Goal: Task Accomplishment & Management: Complete application form

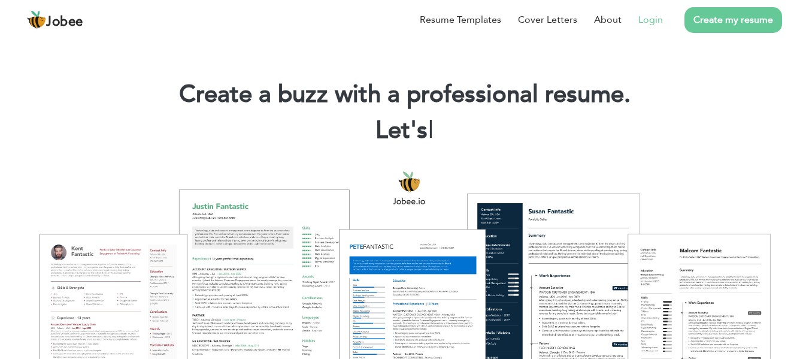
click at [654, 16] on link "Login" at bounding box center [650, 20] width 25 height 14
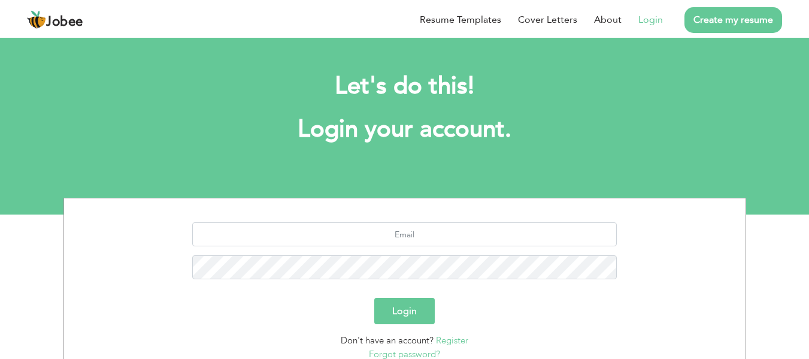
scroll to position [96, 0]
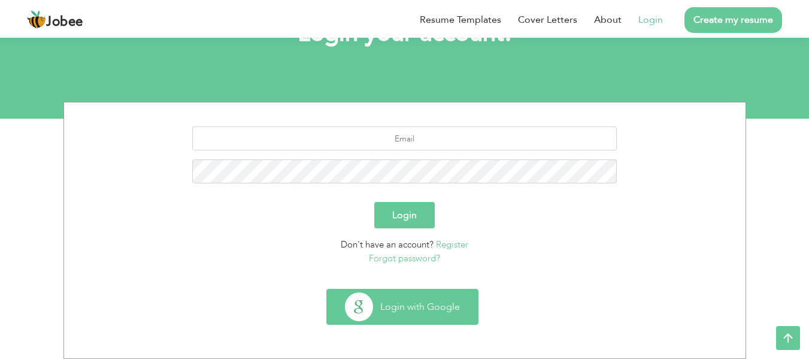
click at [426, 297] on button "Login with Google" at bounding box center [402, 306] width 151 height 35
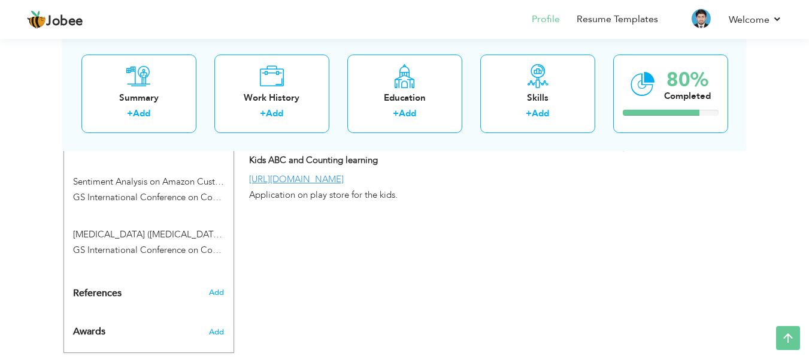
scroll to position [748, 0]
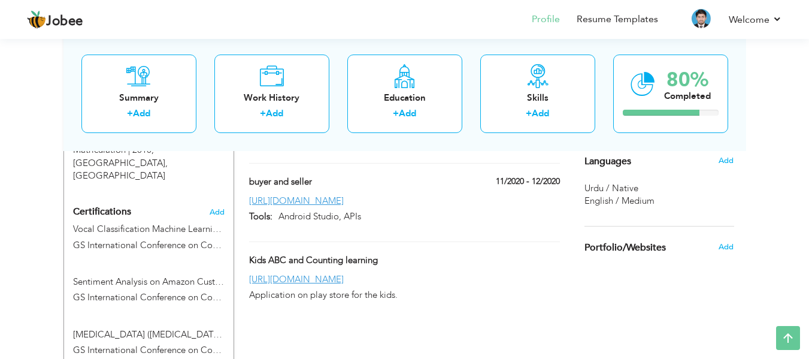
click at [108, 205] on span "Certifications" at bounding box center [102, 211] width 58 height 13
click at [117, 205] on span "Certifications" at bounding box center [102, 211] width 58 height 13
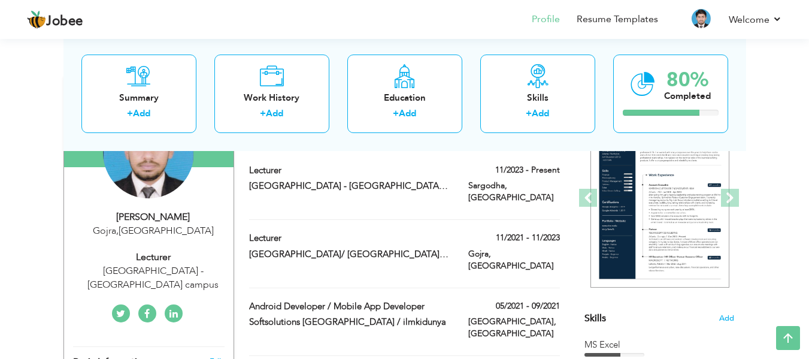
scroll to position [249, 0]
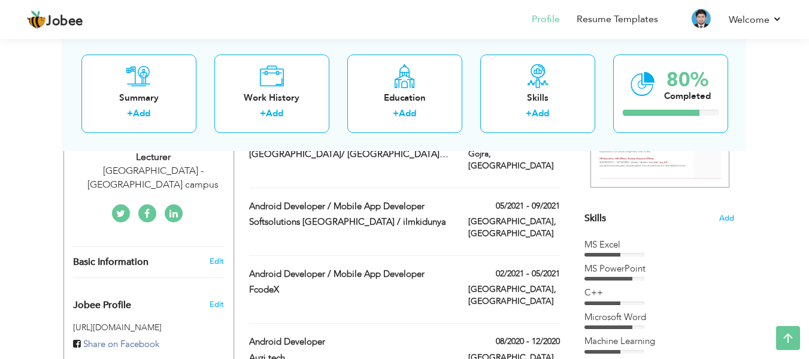
click at [176, 215] on icon at bounding box center [173, 214] width 8 height 10
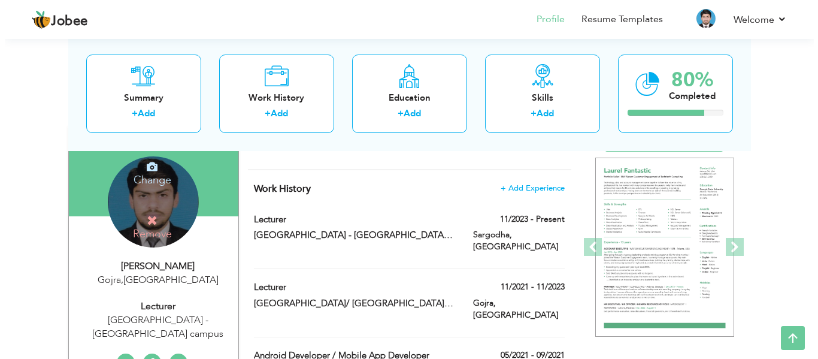
scroll to position [199, 0]
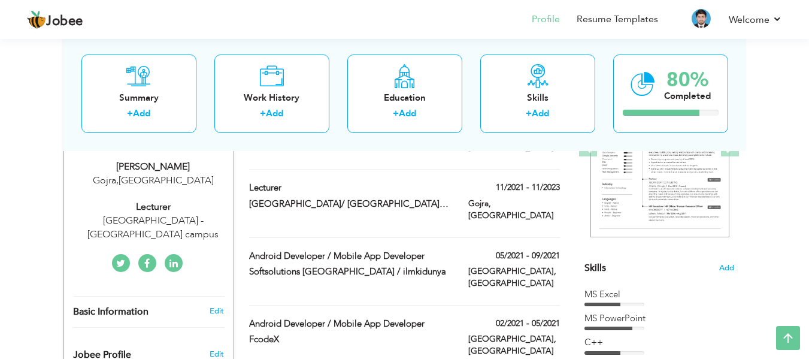
click at [160, 218] on div "[GEOGRAPHIC_DATA] - [GEOGRAPHIC_DATA] campus" at bounding box center [153, 228] width 160 height 28
type input "[DEMOGRAPHIC_DATA]"
type input "Saqib"
type input "[PHONE_NUMBER]"
select select "number:166"
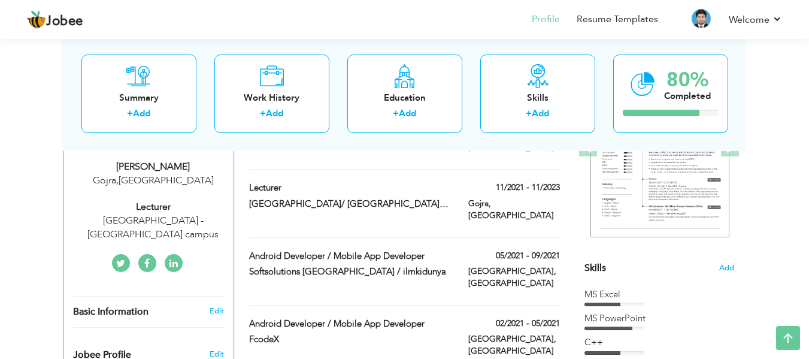
type input "Gojra"
select select "number:2"
type input "[GEOGRAPHIC_DATA] - [GEOGRAPHIC_DATA] campus"
type input "Lecturer"
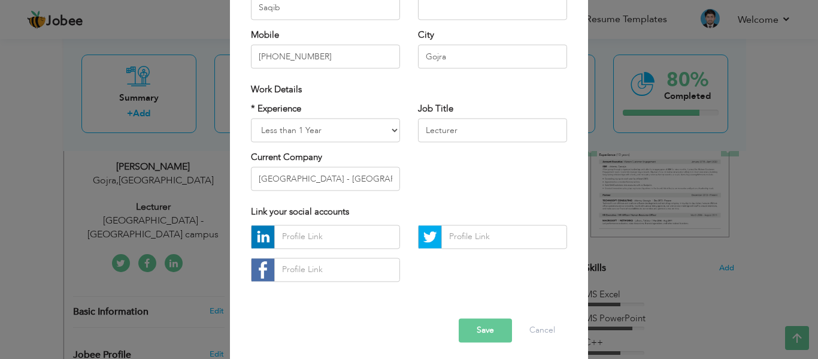
scroll to position [179, 0]
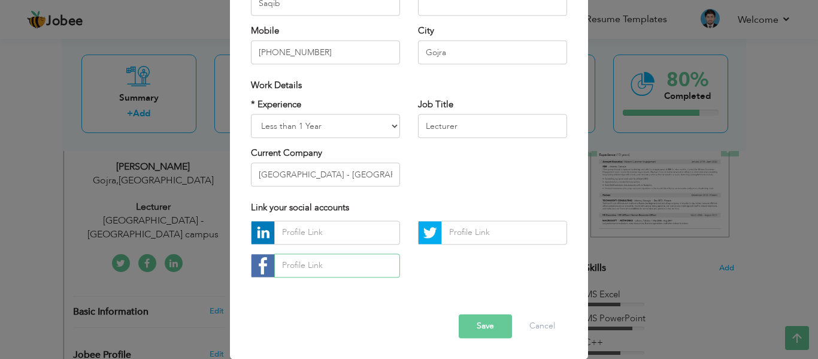
click at [329, 265] on input "text" at bounding box center [337, 265] width 126 height 24
click at [362, 262] on input "text" at bounding box center [337, 265] width 126 height 24
click at [345, 233] on input "text" at bounding box center [337, 232] width 126 height 24
paste input "https://www.linkedin.com/in/muhammad-saqib-3265761aa/"
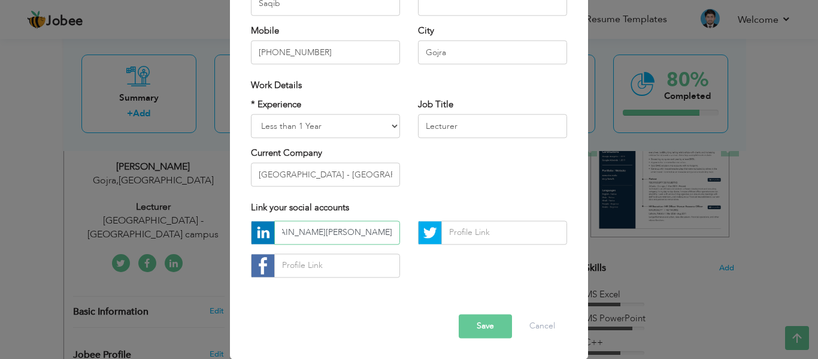
type input "https://www.linkedin.com/in/muhammad-saqib-3265761aa/"
click at [493, 321] on button "Save" at bounding box center [484, 326] width 53 height 24
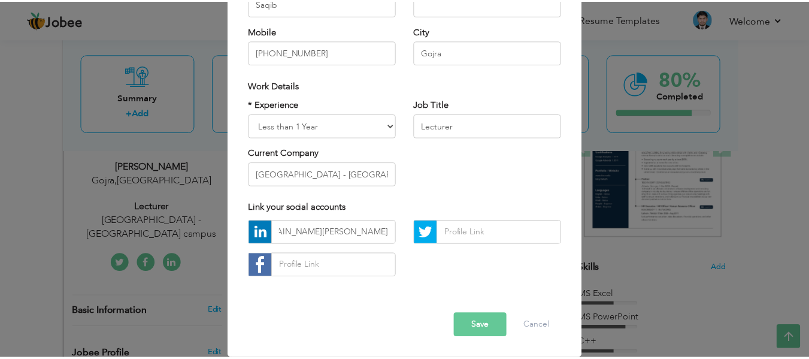
scroll to position [0, 0]
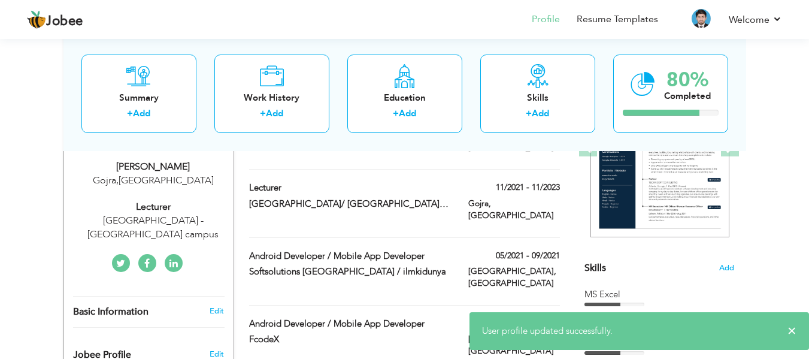
click at [171, 266] on icon at bounding box center [173, 264] width 8 height 10
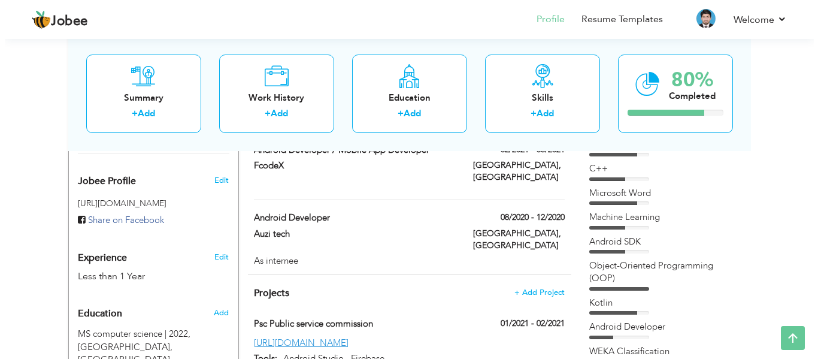
scroll to position [399, 0]
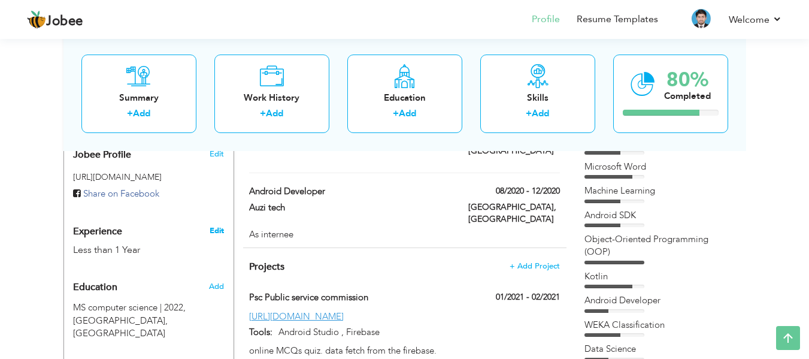
click at [213, 229] on link "Edit" at bounding box center [216, 230] width 14 height 11
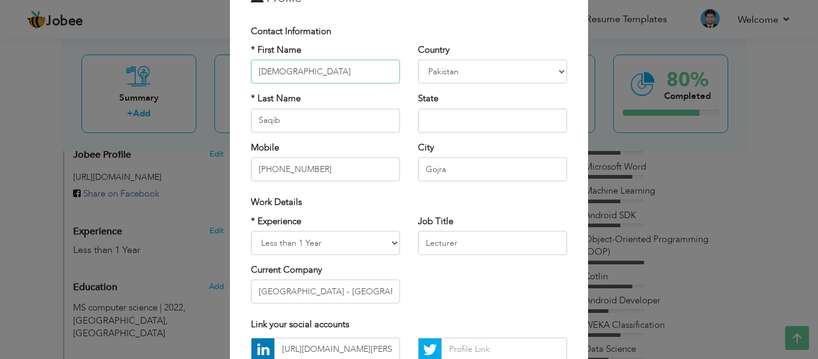
scroll to position [100, 0]
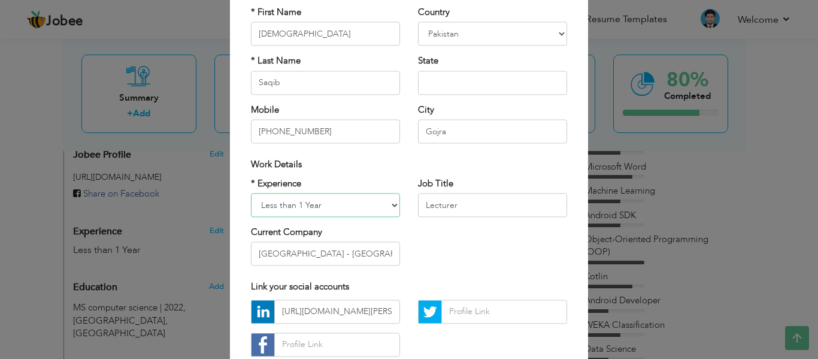
click at [381, 208] on select "Entry Level Less than 1 Year 1 Year 2 Years 3 Years 4 Years 5 Years 6 Years 7 Y…" at bounding box center [325, 205] width 149 height 24
click at [389, 205] on select "Entry Level Less than 1 Year 1 Year 2 Years 3 Years 4 Years 5 Years 6 Years 7 Y…" at bounding box center [325, 205] width 149 height 24
click at [251, 193] on select "Entry Level Less than 1 Year 1 Year 2 Years 3 Years 4 Years 5 Years 6 Years 7 Y…" at bounding box center [325, 205] width 149 height 24
drag, startPoint x: 372, startPoint y: 201, endPoint x: 367, endPoint y: 193, distance: 9.5
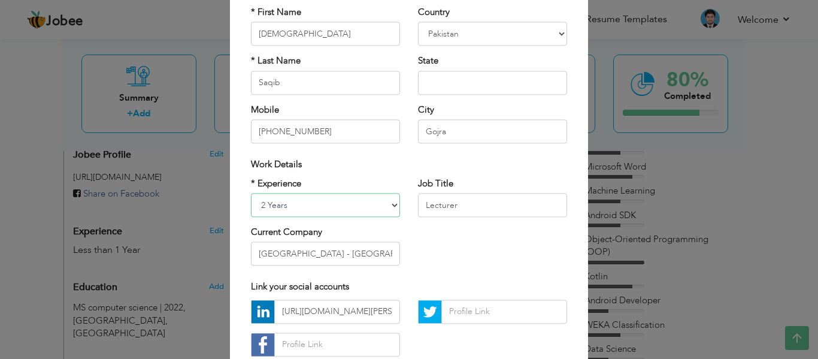
click at [372, 201] on select "Entry Level Less than 1 Year 1 Year 2 Years 3 Years 4 Years 5 Years 6 Years 7 Y…" at bounding box center [325, 205] width 149 height 24
click at [251, 193] on select "Entry Level Less than 1 Year 1 Year 2 Years 3 Years 4 Years 5 Years 6 Years 7 Y…" at bounding box center [325, 205] width 149 height 24
click at [376, 204] on select "Entry Level Less than 1 Year 1 Year 2 Years 3 Years 4 Years 5 Years 6 Years 7 Y…" at bounding box center [325, 205] width 149 height 24
select select "number:4"
click at [251, 193] on select "Entry Level Less than 1 Year 1 Year 2 Years 3 Years 4 Years 5 Years 6 Years 7 Y…" at bounding box center [325, 205] width 149 height 24
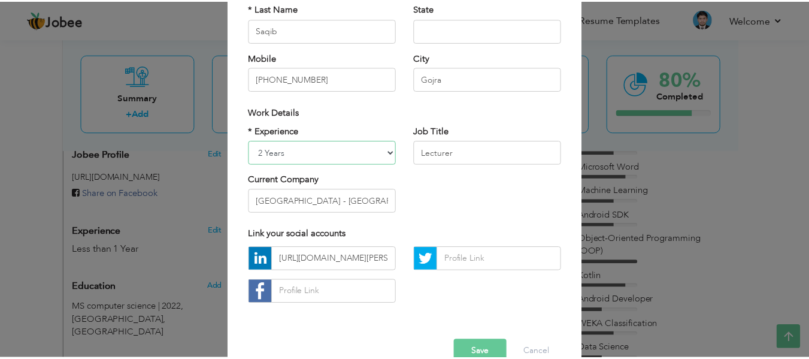
scroll to position [179, 0]
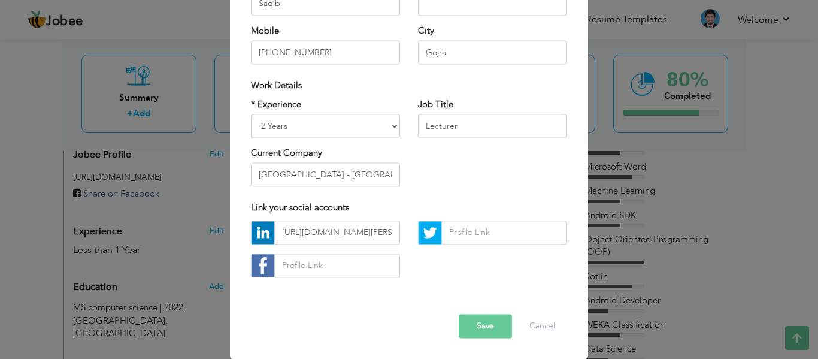
click at [500, 324] on button "Save" at bounding box center [484, 326] width 53 height 24
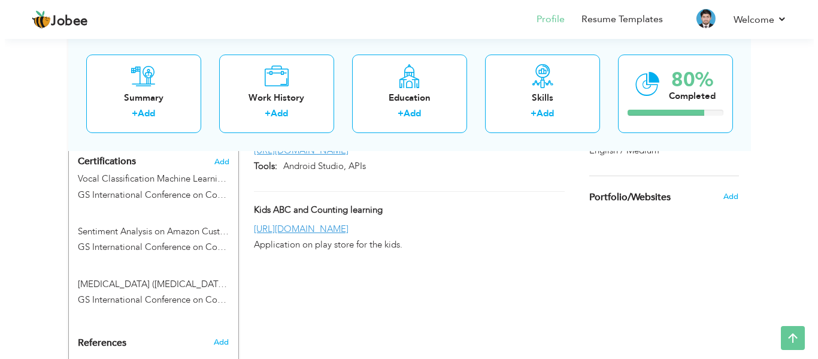
scroll to position [698, 0]
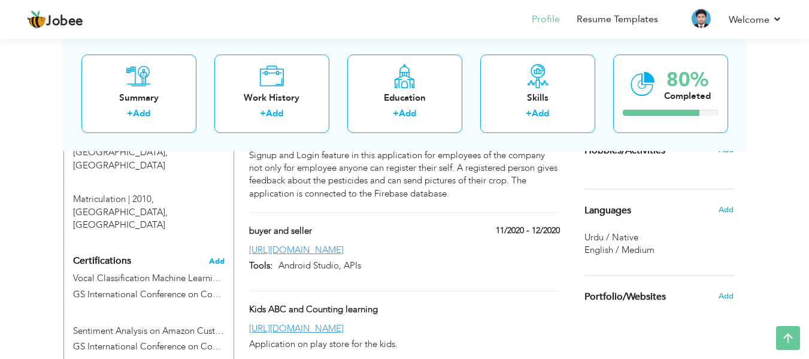
click at [216, 257] on span "Add" at bounding box center [217, 261] width 16 height 8
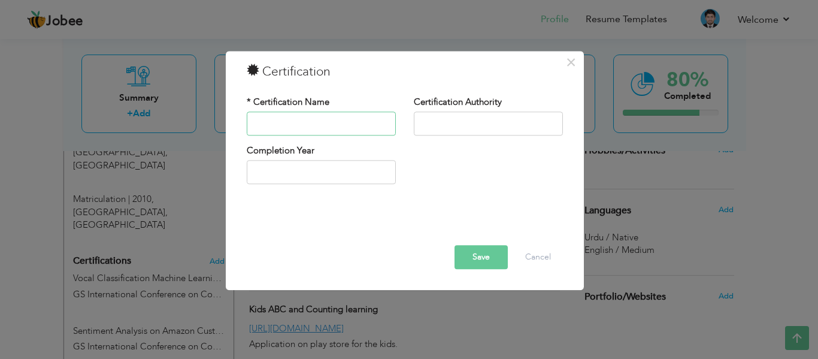
click at [331, 113] on input "text" at bounding box center [321, 123] width 149 height 24
paste input "C++ Programming: Classes and Data"
type input "C++ Programming: Classes and Data"
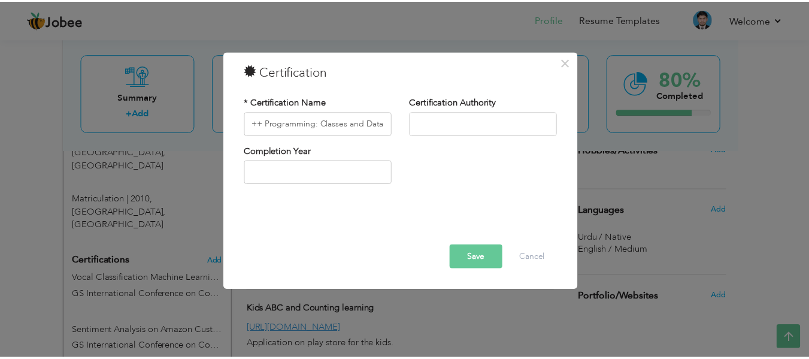
scroll to position [0, 0]
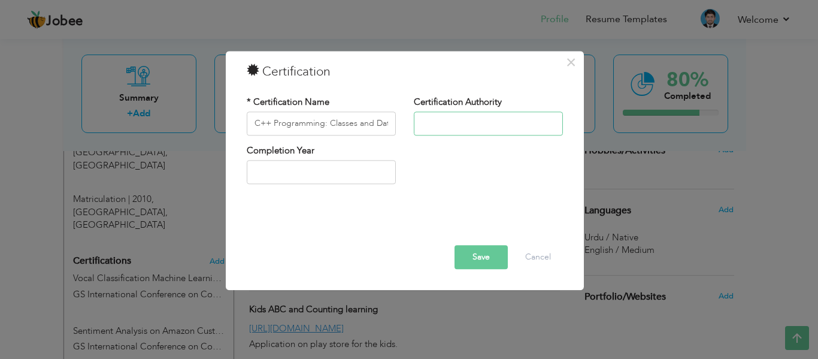
click at [436, 122] on input "text" at bounding box center [488, 123] width 149 height 24
paste input "[GEOGRAPHIC_DATA]"
type input "[GEOGRAPHIC_DATA]"
click at [293, 184] on div "Completion Year" at bounding box center [321, 168] width 167 height 48
type input "2025"
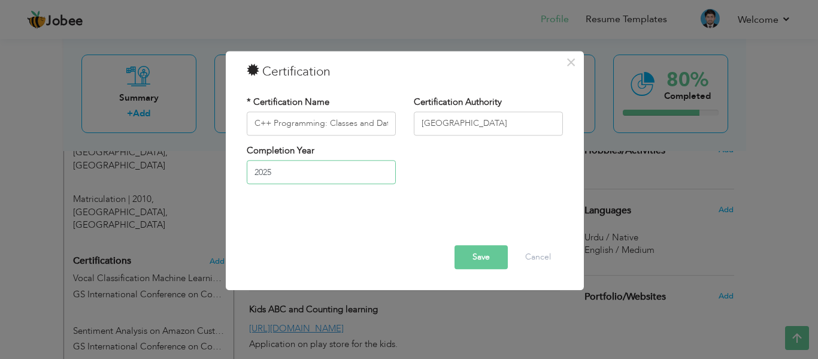
click at [293, 180] on input "2025" at bounding box center [321, 172] width 149 height 24
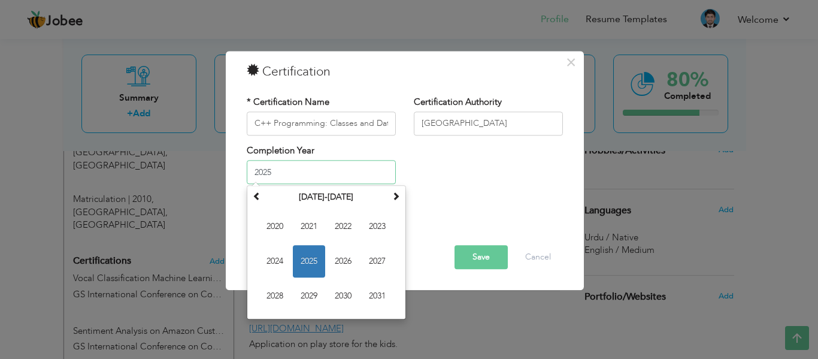
click at [317, 264] on span "2025" at bounding box center [309, 261] width 32 height 32
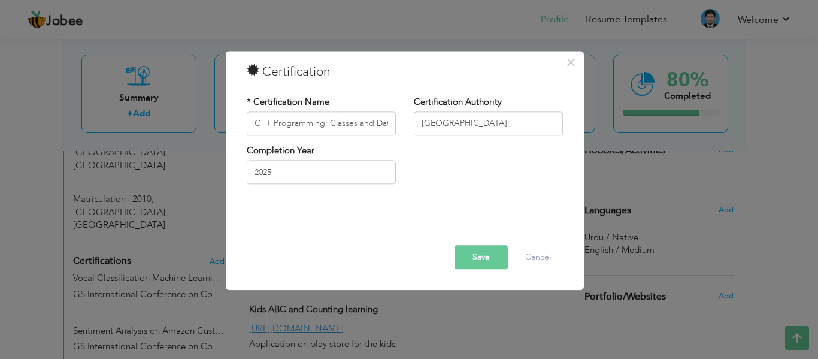
click at [502, 259] on button "Save" at bounding box center [480, 257] width 53 height 24
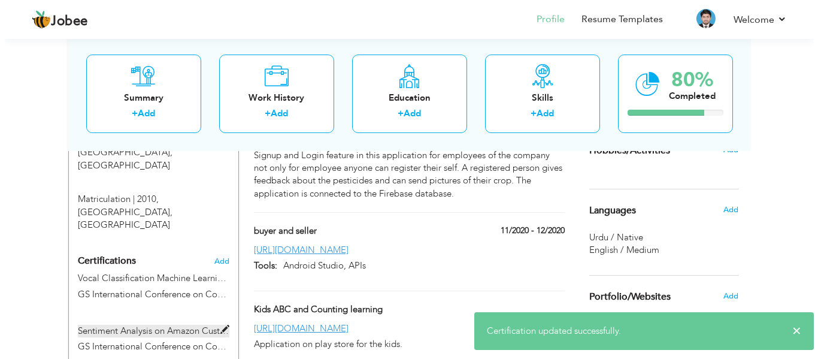
scroll to position [798, 0]
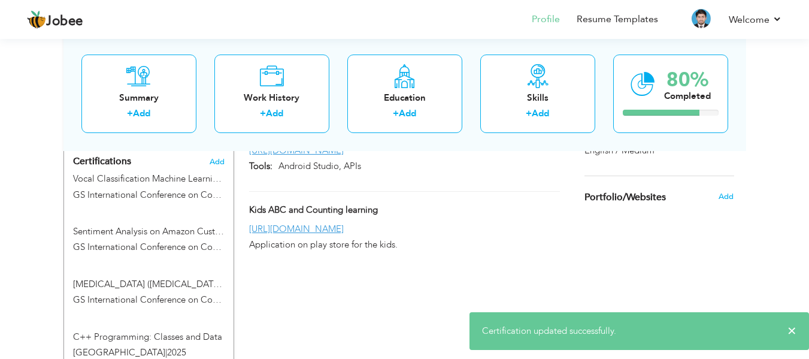
drag, startPoint x: 145, startPoint y: 318, endPoint x: 146, endPoint y: 282, distance: 36.5
click at [146, 282] on div "Certifications Add Vocal Classification Machine Learning Through Orange GS Inte…" at bounding box center [148, 257] width 169 height 215
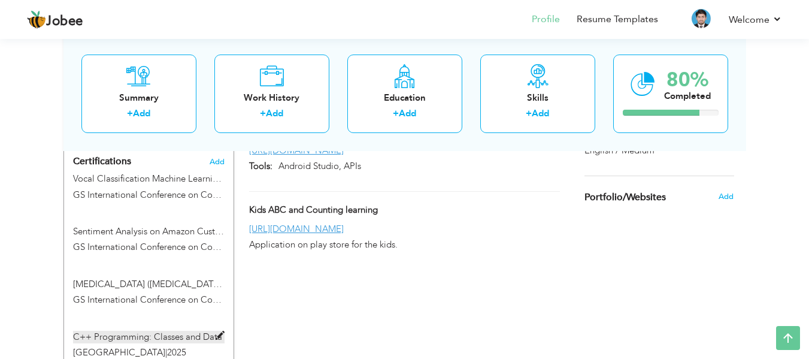
click at [217, 331] on span at bounding box center [219, 335] width 9 height 9
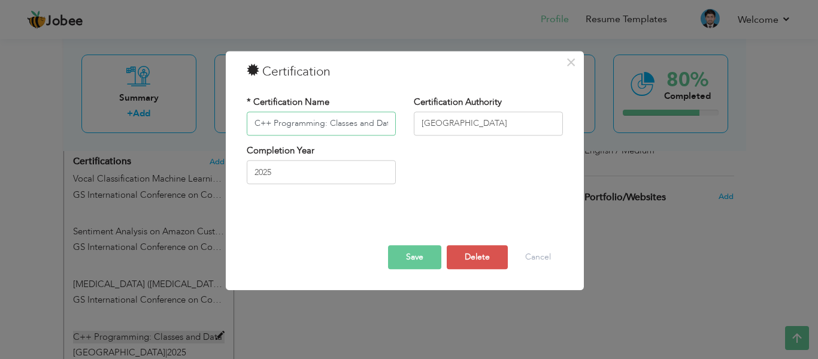
scroll to position [0, 7]
click at [525, 256] on button "Cancel" at bounding box center [538, 257] width 50 height 24
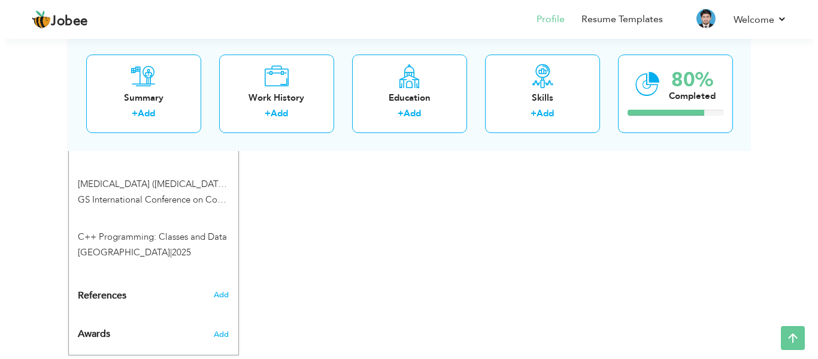
scroll to position [698, 0]
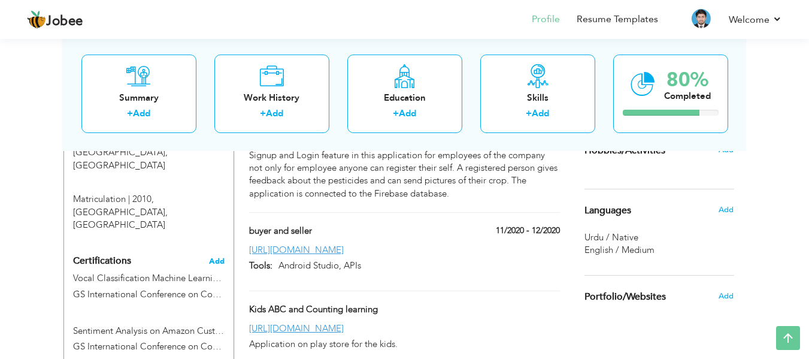
click at [217, 257] on span "Add" at bounding box center [217, 261] width 16 height 8
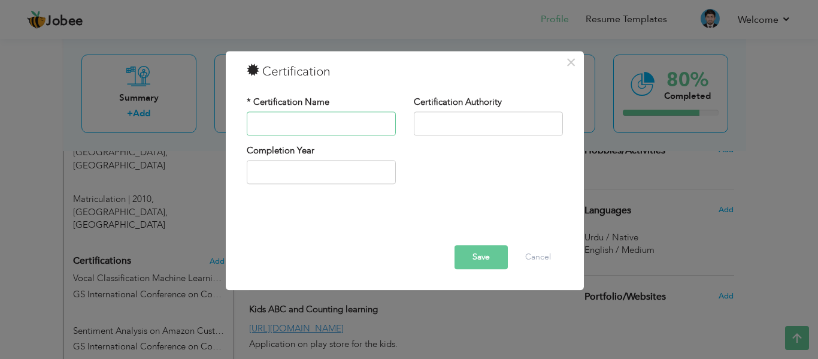
paste input "Supervised Machine Learning: Regression and Classification"
type input "Supervised Machine Learning: Regression and Classification"
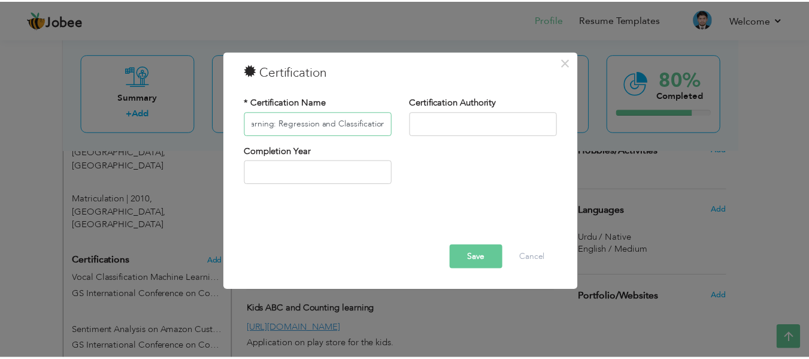
scroll to position [0, 0]
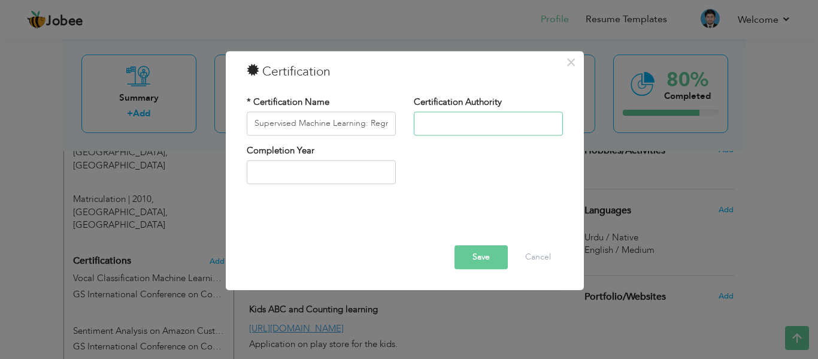
click at [446, 118] on input "text" at bounding box center [488, 123] width 149 height 24
paste input "[URL]"
type input "[URL]"
click at [306, 178] on input "text" at bounding box center [321, 172] width 149 height 24
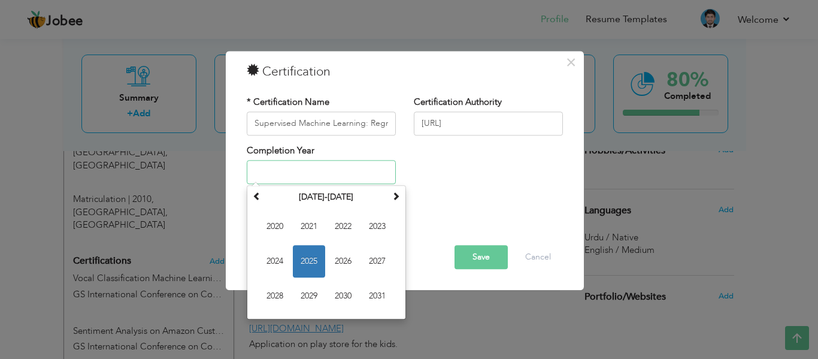
click at [311, 251] on span "2025" at bounding box center [309, 261] width 32 height 32
type input "2025"
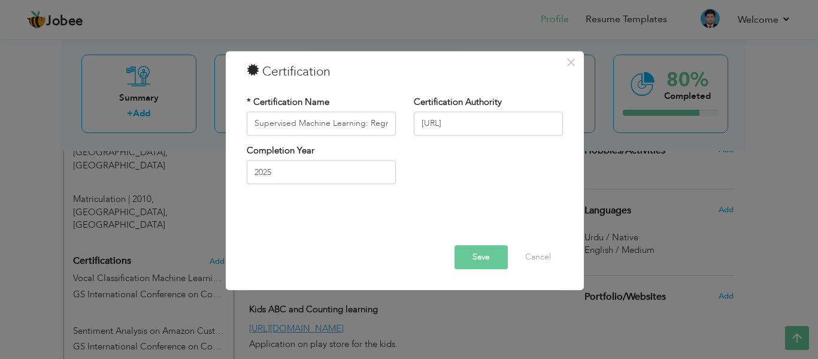
click at [476, 262] on button "Save" at bounding box center [480, 257] width 53 height 24
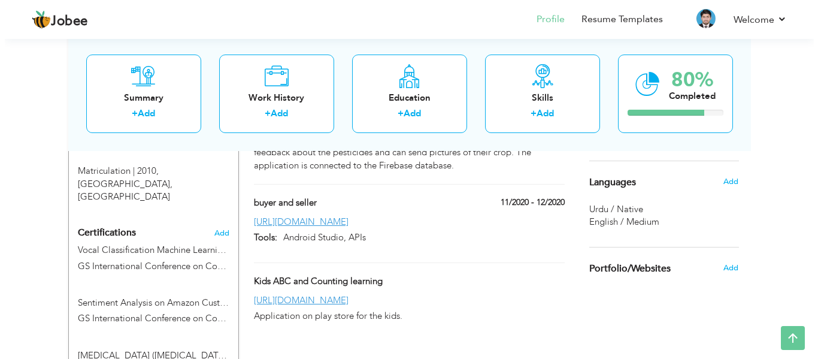
scroll to position [698, 0]
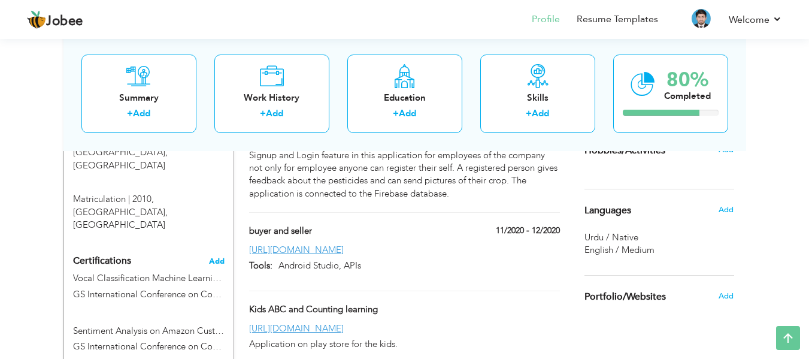
click at [216, 257] on span "Add" at bounding box center [217, 261] width 16 height 8
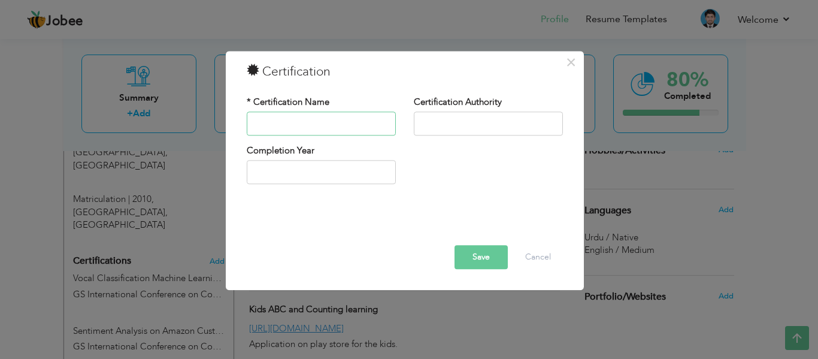
paste input "Introduction to Embedded Machine Learning"
type input "Introduction to Embedded Machine Learning"
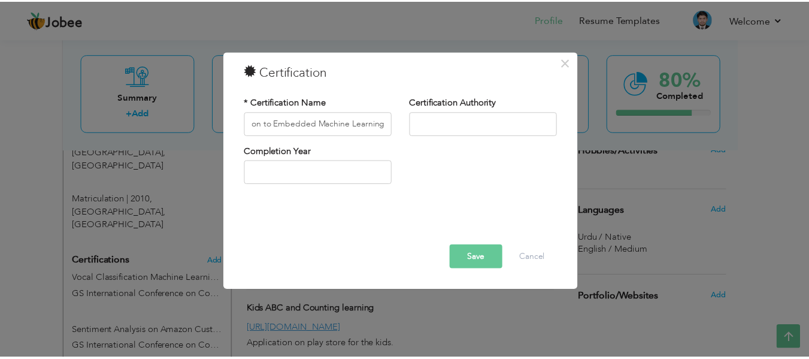
scroll to position [0, 0]
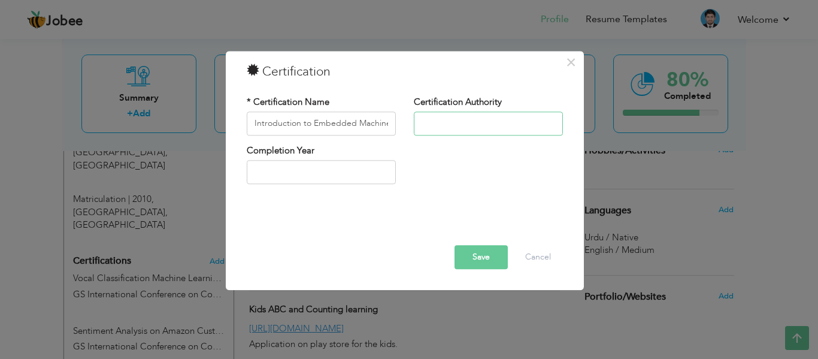
click at [435, 126] on input "text" at bounding box center [488, 123] width 149 height 24
paste input "Edge Impulse"
type input "Edge Impulse"
click at [320, 177] on input "text" at bounding box center [321, 172] width 149 height 24
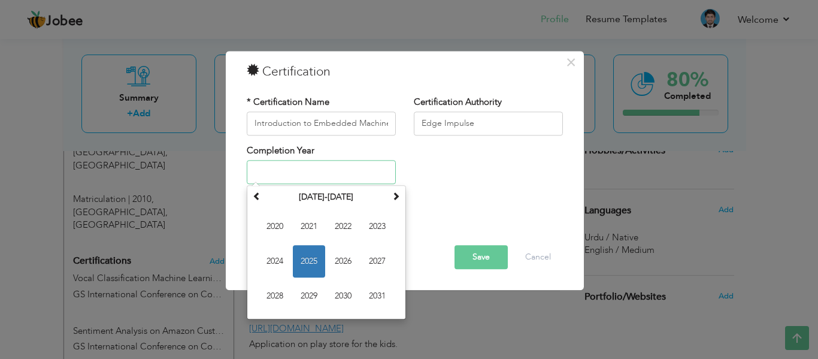
click at [305, 258] on span "2025" at bounding box center [309, 261] width 32 height 32
type input "2025"
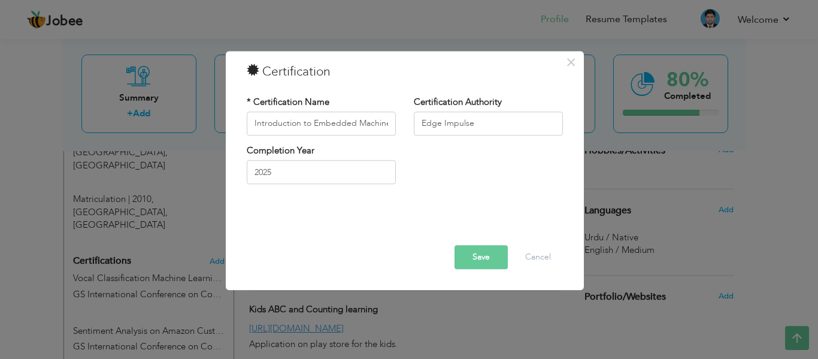
click at [469, 254] on button "Save" at bounding box center [480, 257] width 53 height 24
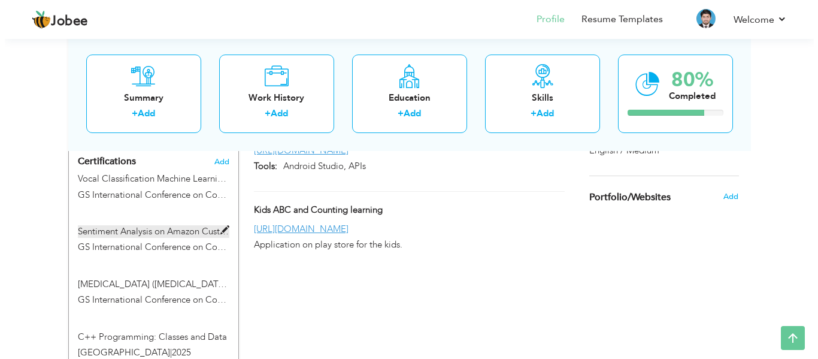
scroll to position [698, 0]
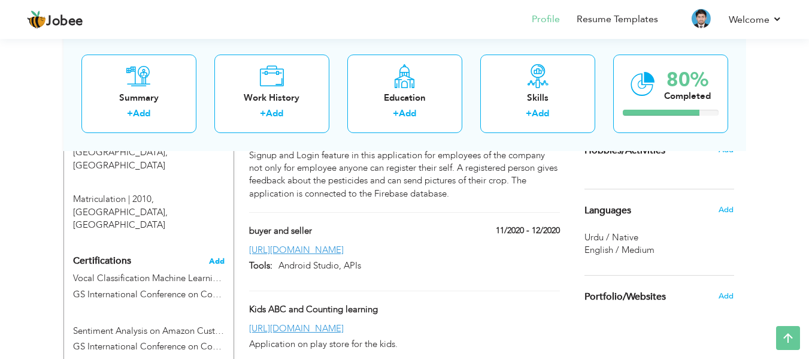
click at [213, 257] on span "Add" at bounding box center [217, 261] width 16 height 8
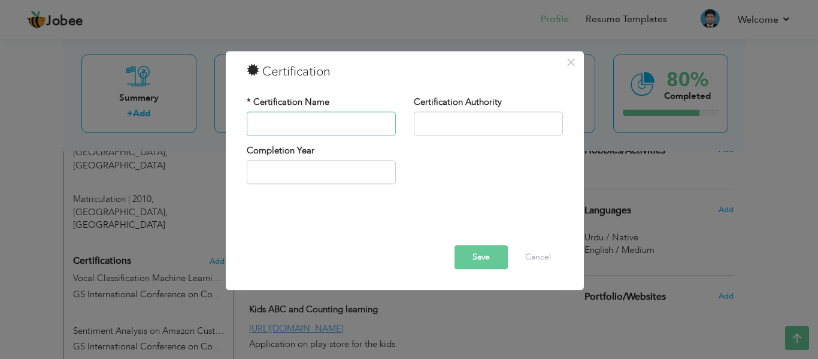
click at [272, 118] on input "text" at bounding box center [321, 123] width 149 height 24
paste input "Introduction to Object-Oriented Programming in C++"
type input "Introduction to Object-Oriented Programming in C++"
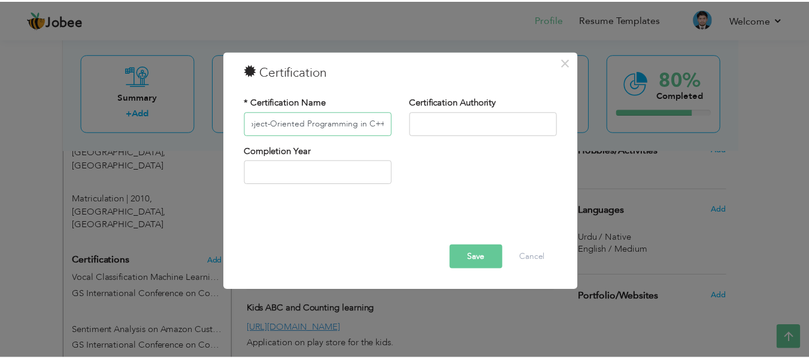
scroll to position [0, 0]
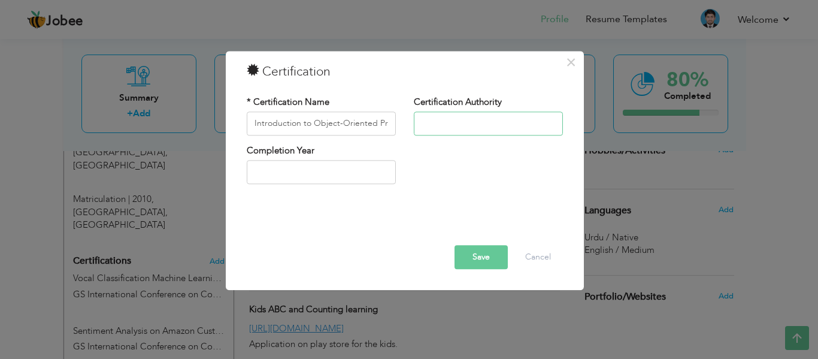
click at [458, 124] on input "text" at bounding box center [488, 123] width 149 height 24
paste input "[GEOGRAPHIC_DATA]"
type input "[GEOGRAPHIC_DATA]"
click at [325, 169] on input "text" at bounding box center [321, 172] width 149 height 24
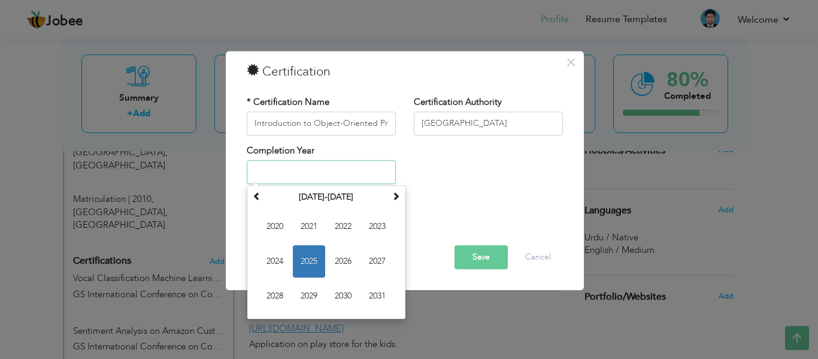
click at [305, 275] on span "2025" at bounding box center [309, 261] width 32 height 32
type input "2025"
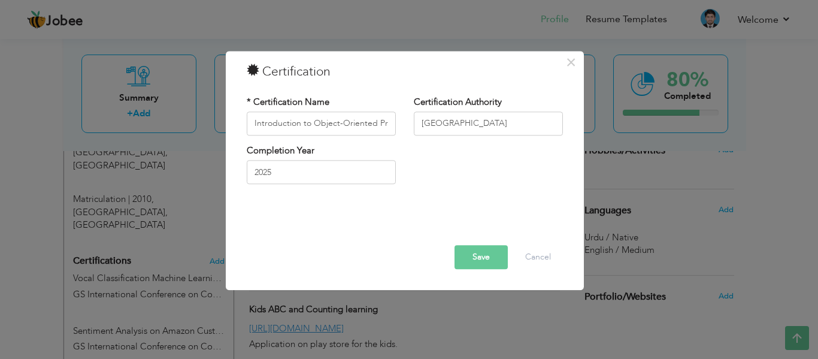
click at [475, 254] on button "Save" at bounding box center [480, 257] width 53 height 24
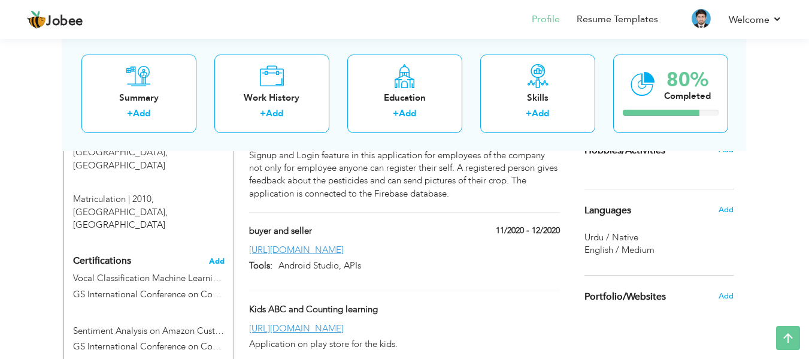
click at [212, 257] on span "Add" at bounding box center [217, 261] width 16 height 8
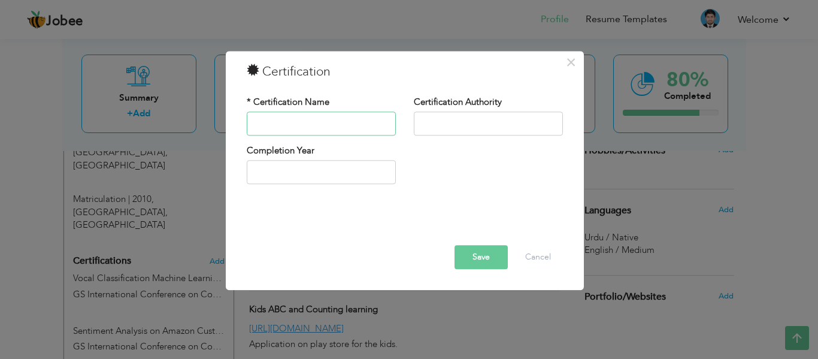
click at [276, 126] on input "text" at bounding box center [321, 123] width 149 height 24
paste input "AI For Everyone"
type input "AI For Everyone"
click at [460, 120] on input "text" at bounding box center [488, 123] width 149 height 24
paste input "[URL]"
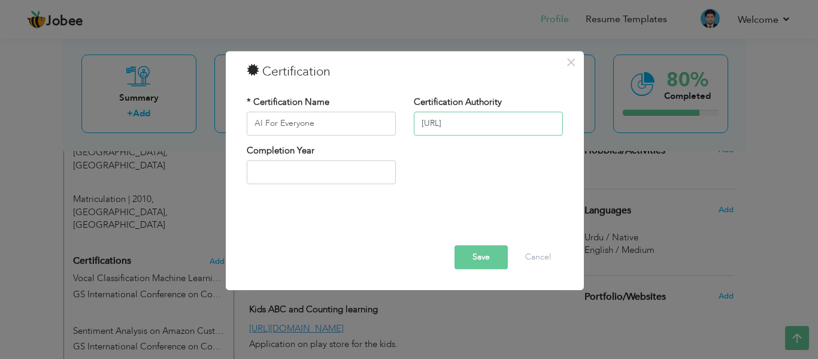
type input "[URL]"
click at [317, 166] on input "text" at bounding box center [321, 172] width 149 height 24
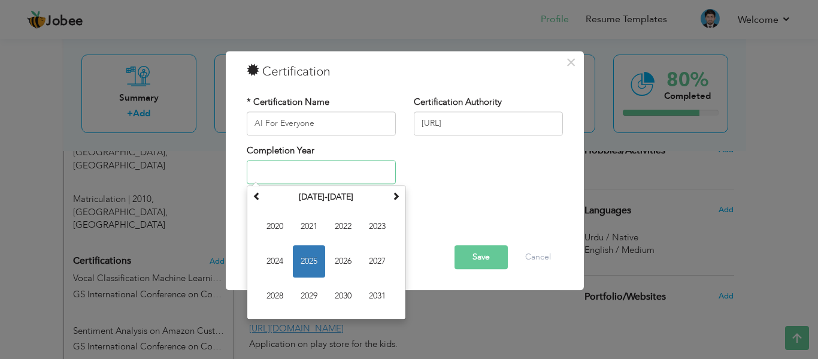
click at [315, 262] on span "2025" at bounding box center [309, 261] width 32 height 32
type input "2025"
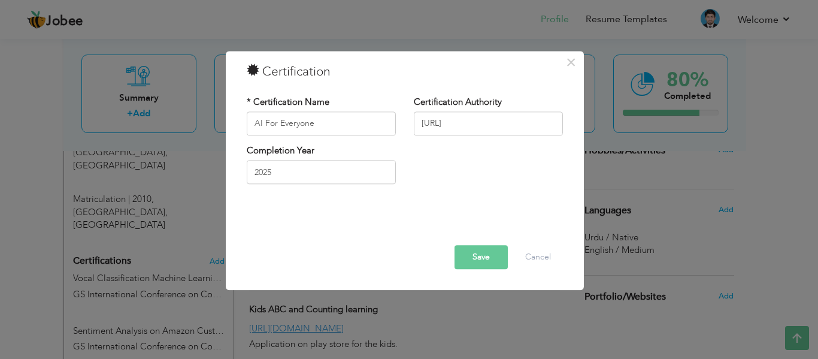
click at [470, 256] on button "Save" at bounding box center [480, 257] width 53 height 24
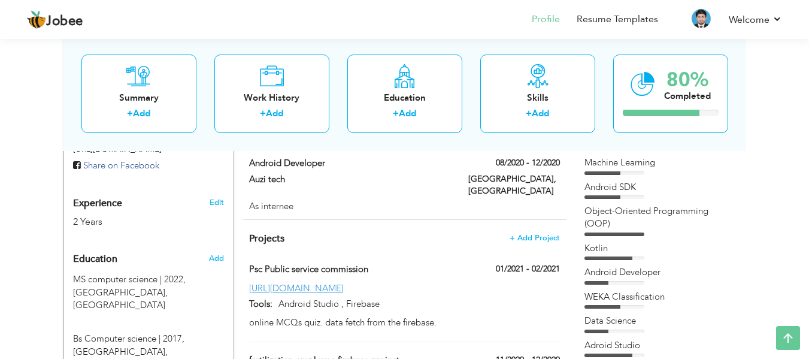
scroll to position [399, 0]
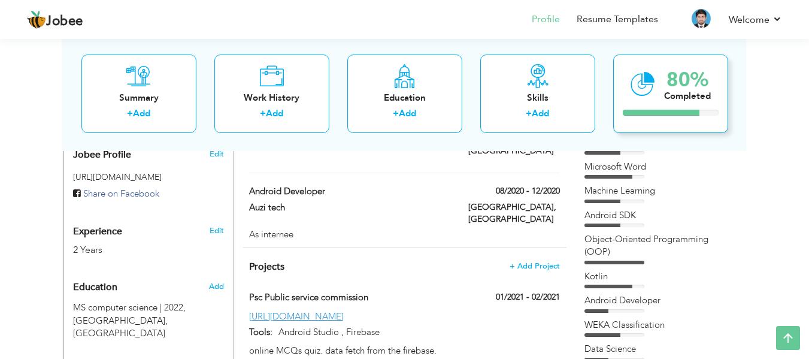
click at [664, 91] on div "Completed" at bounding box center [687, 95] width 47 height 13
click at [272, 106] on div "Work History + Add" at bounding box center [271, 93] width 115 height 78
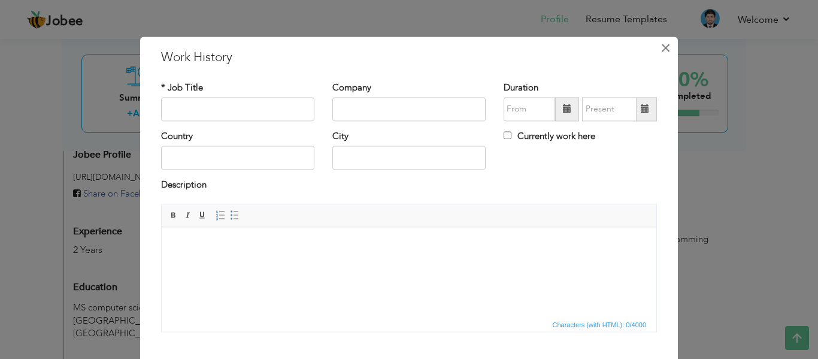
click at [661, 51] on span "×" at bounding box center [665, 48] width 10 height 22
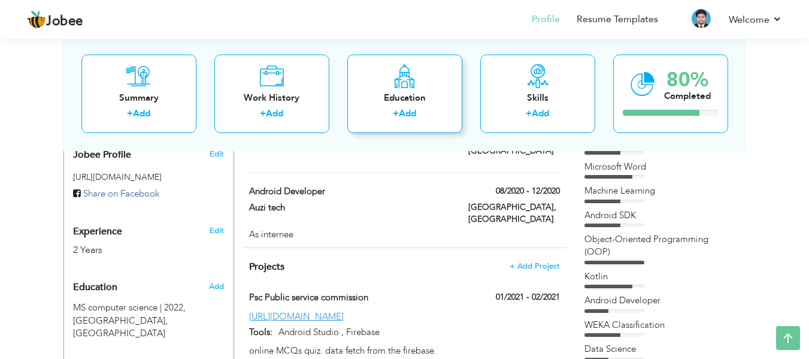
click at [405, 103] on div "Education" at bounding box center [405, 97] width 96 height 13
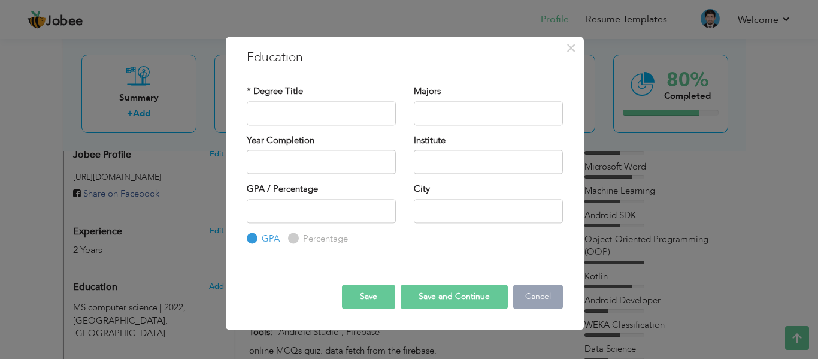
click at [543, 294] on button "Cancel" at bounding box center [538, 297] width 50 height 24
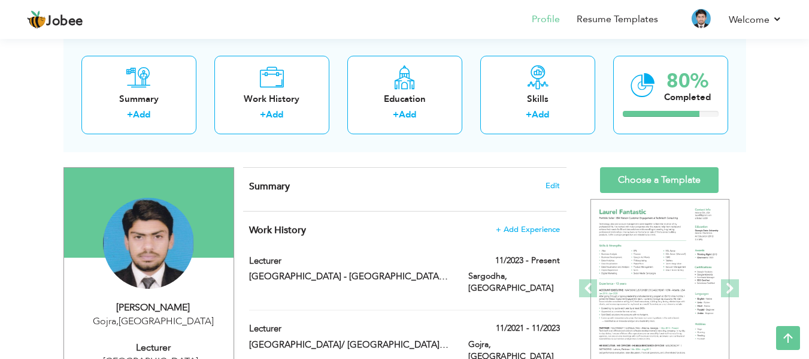
scroll to position [0, 0]
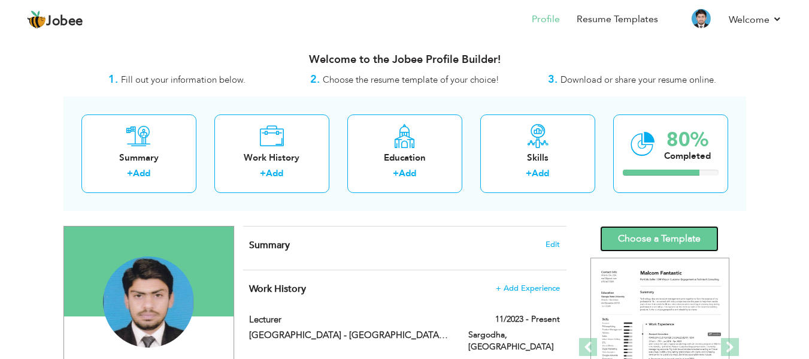
click at [661, 233] on link "Choose a Template" at bounding box center [659, 239] width 119 height 26
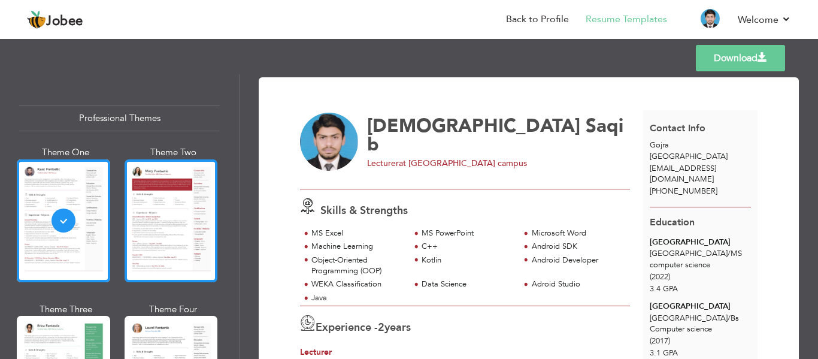
click at [160, 220] on div at bounding box center [170, 220] width 93 height 123
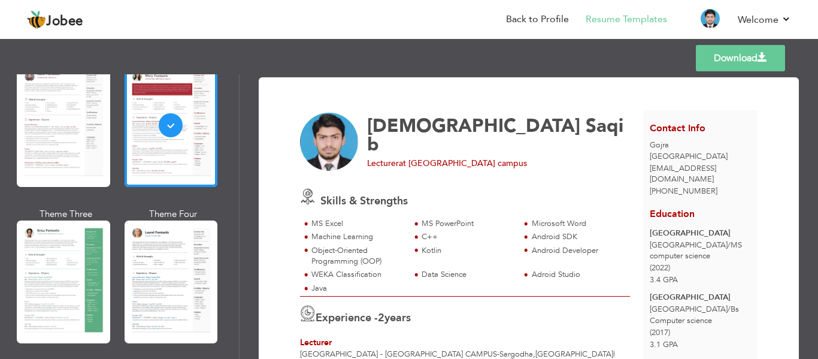
scroll to position [199, 0]
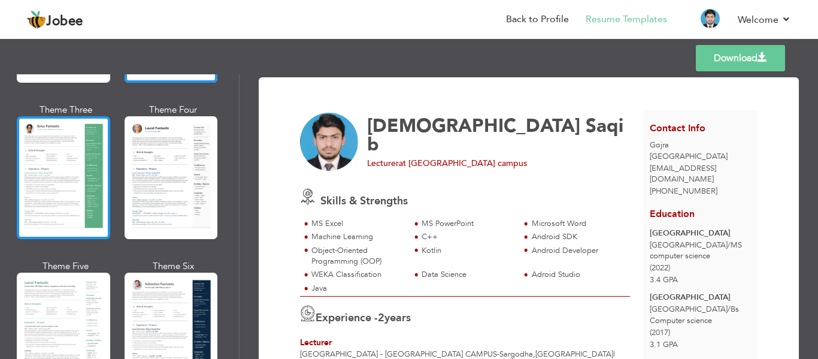
click at [77, 177] on div at bounding box center [63, 177] width 93 height 123
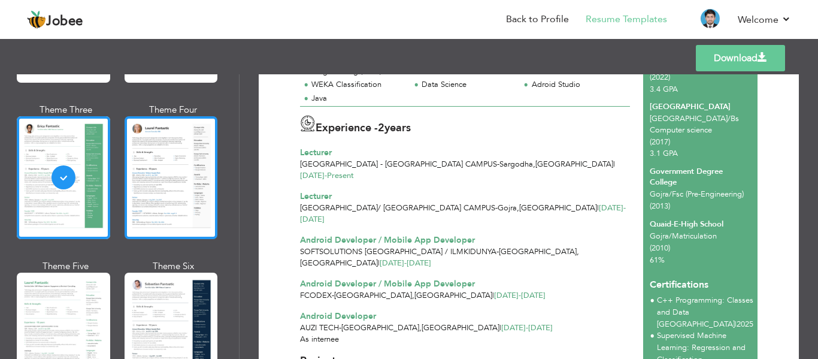
click at [163, 190] on div at bounding box center [170, 177] width 93 height 123
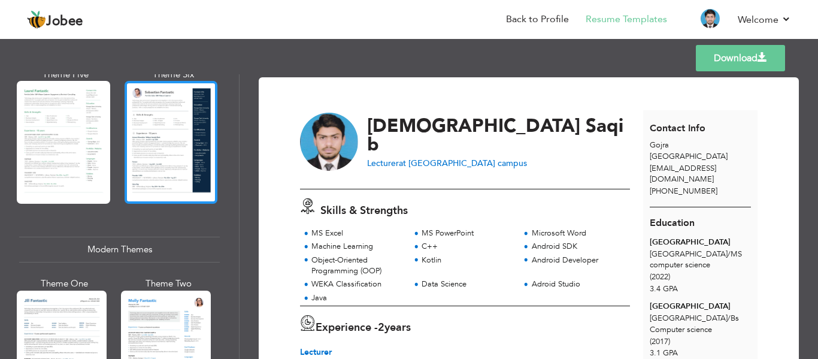
scroll to position [499, 0]
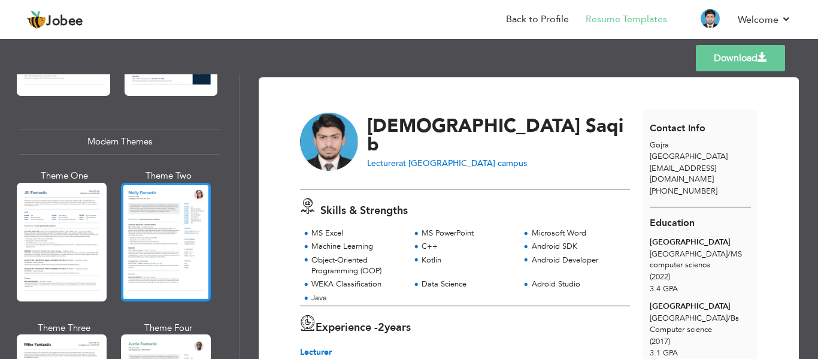
click at [174, 230] on div at bounding box center [166, 242] width 90 height 119
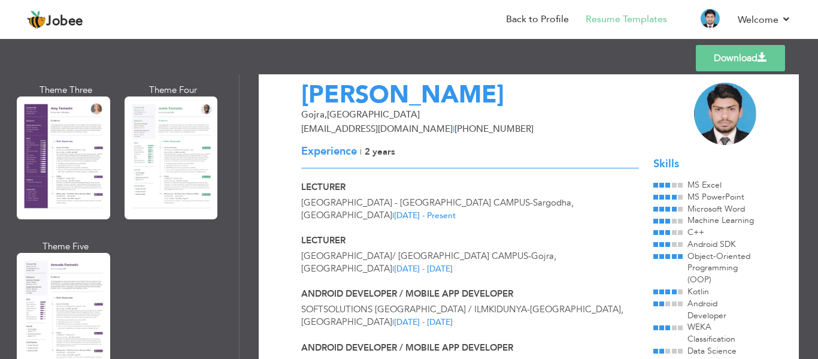
scroll to position [0, 0]
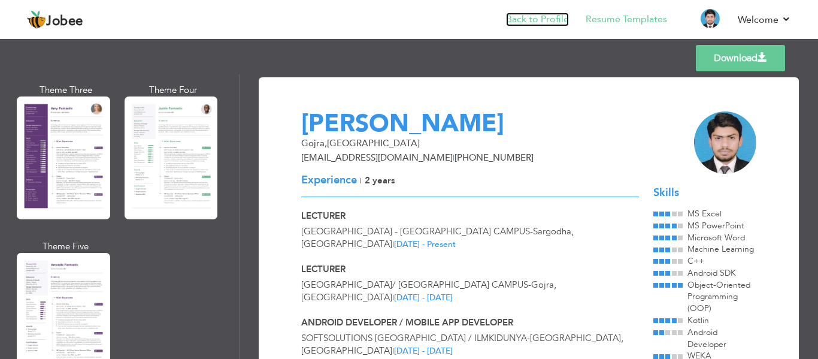
click at [554, 20] on link "Back to Profile" at bounding box center [537, 20] width 63 height 14
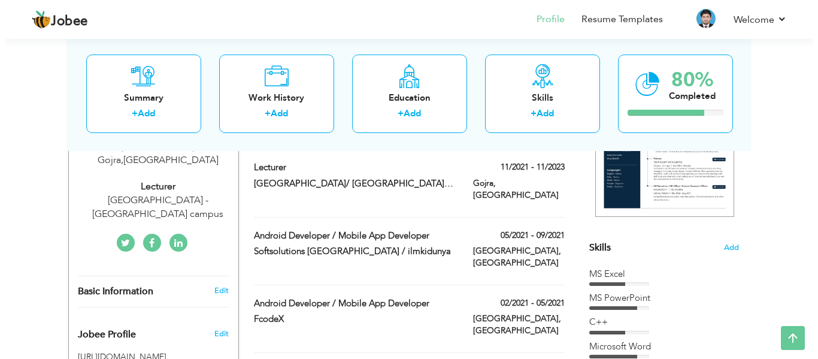
scroll to position [399, 0]
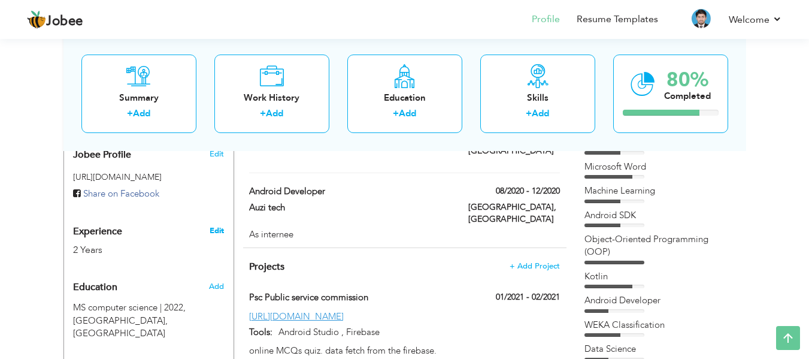
click at [211, 233] on link "Edit" at bounding box center [216, 230] width 14 height 11
type input "[DEMOGRAPHIC_DATA]"
type input "Saqib"
type input "[PHONE_NUMBER]"
select select "number:166"
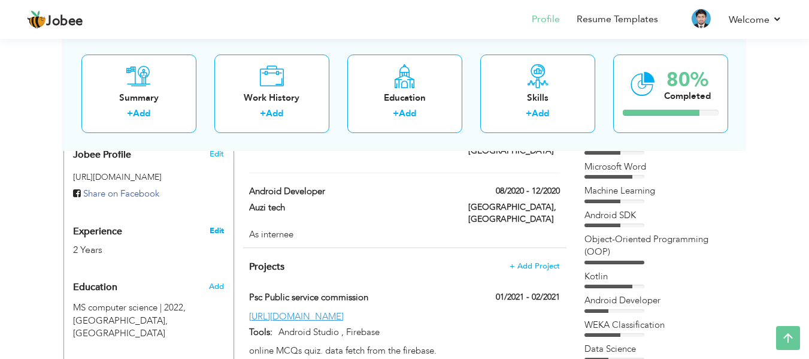
type input "Gojra"
select select "number:4"
type input "[GEOGRAPHIC_DATA] - [GEOGRAPHIC_DATA] campus"
type input "Lecturer"
type input "[URL][DOMAIN_NAME][PERSON_NAME]"
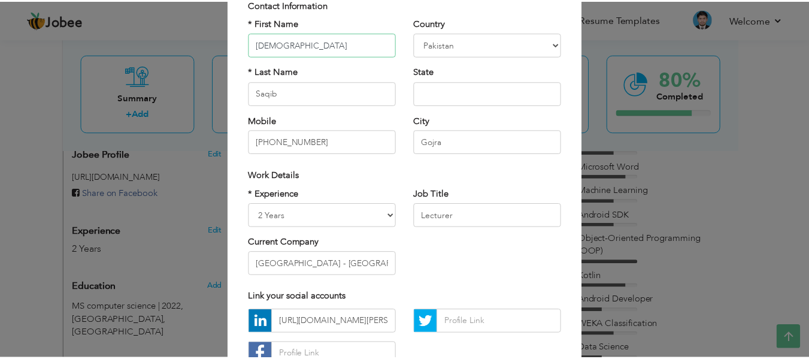
scroll to position [179, 0]
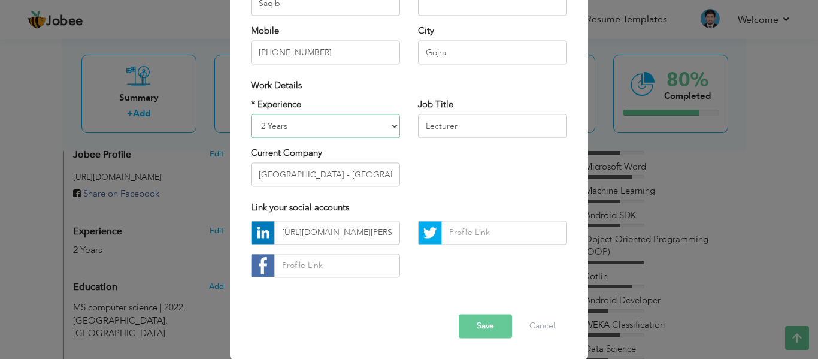
click at [340, 131] on select "Entry Level Less than 1 Year 1 Year 2 Years 3 Years 4 Years 5 Years 6 Years 7 Y…" at bounding box center [325, 126] width 149 height 24
select select "number:7"
click at [251, 114] on select "Entry Level Less than 1 Year 1 Year 2 Years 3 Years 4 Years 5 Years 6 Years 7 Y…" at bounding box center [325, 126] width 149 height 24
click at [493, 320] on button "Save" at bounding box center [484, 326] width 53 height 24
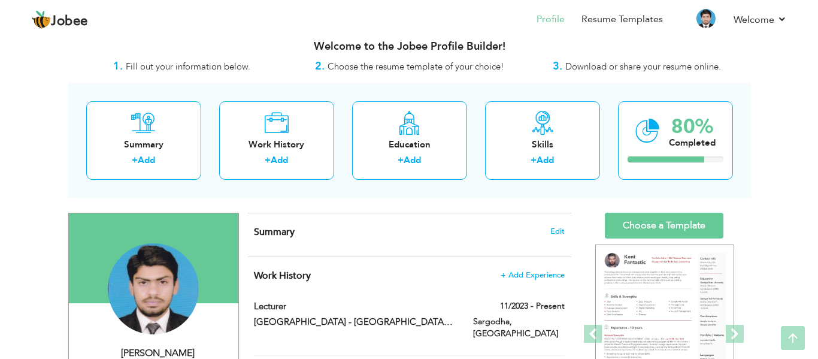
scroll to position [0, 0]
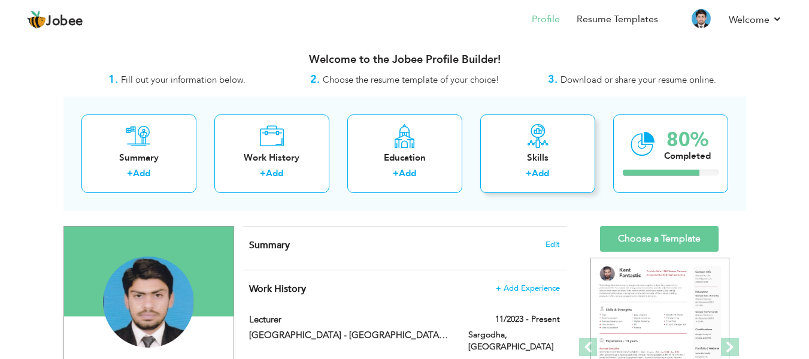
click at [520, 166] on div "Skills + Add" at bounding box center [537, 153] width 115 height 78
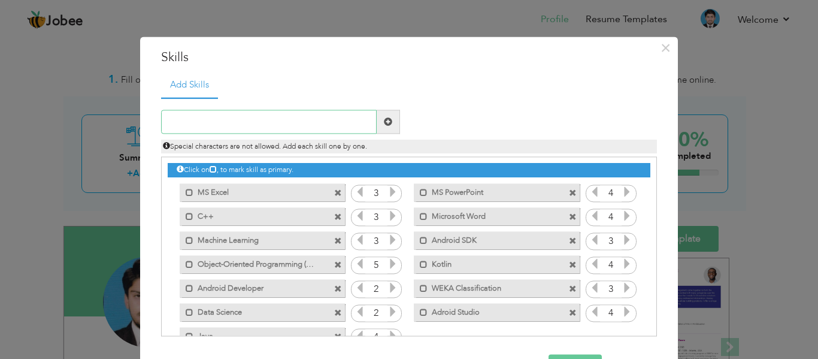
scroll to position [27, 0]
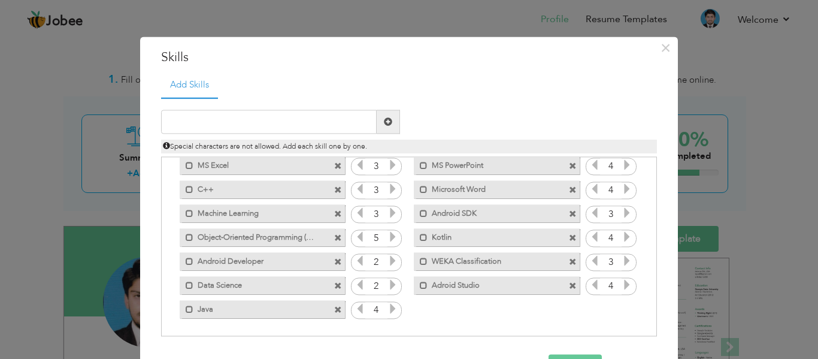
click at [719, 80] on div "× Skills Add Skills Duplicate entry Mark as primary skill. 3 4 3" at bounding box center [409, 179] width 818 height 359
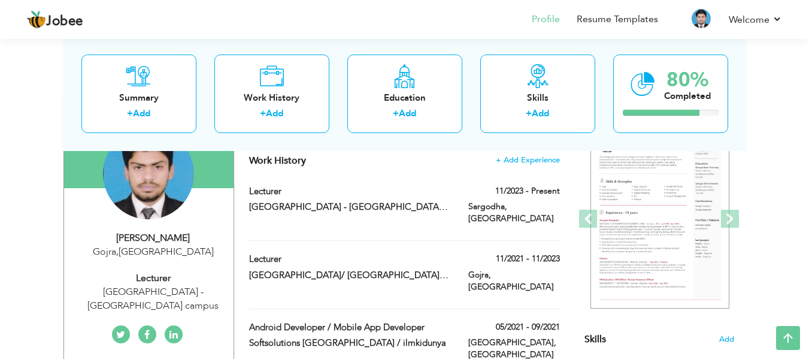
scroll to position [100, 0]
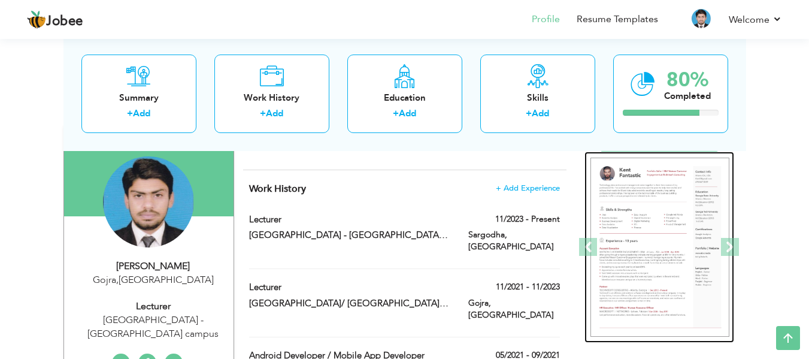
click at [639, 222] on img at bounding box center [659, 247] width 139 height 180
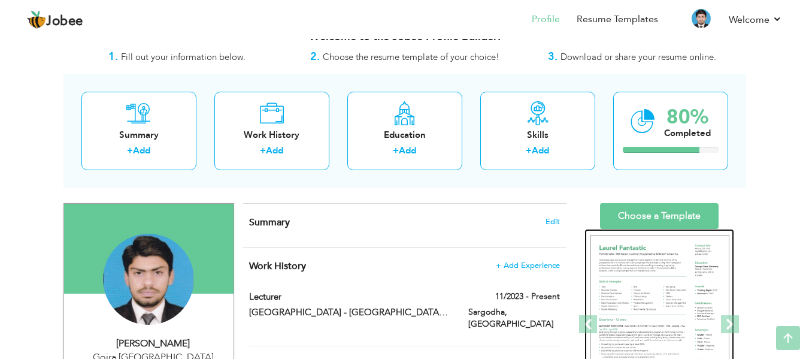
scroll to position [0, 0]
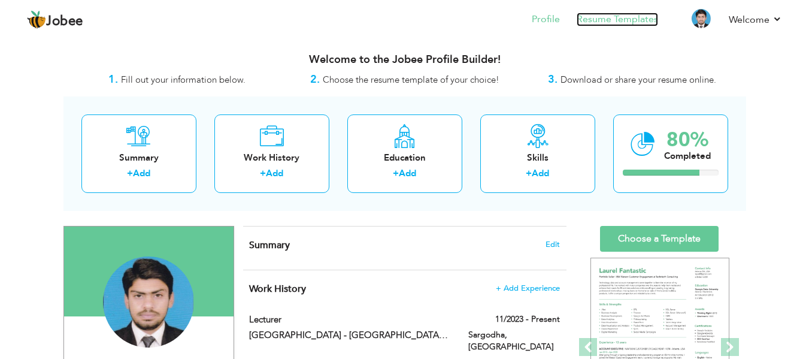
click at [600, 17] on link "Resume Templates" at bounding box center [616, 20] width 81 height 14
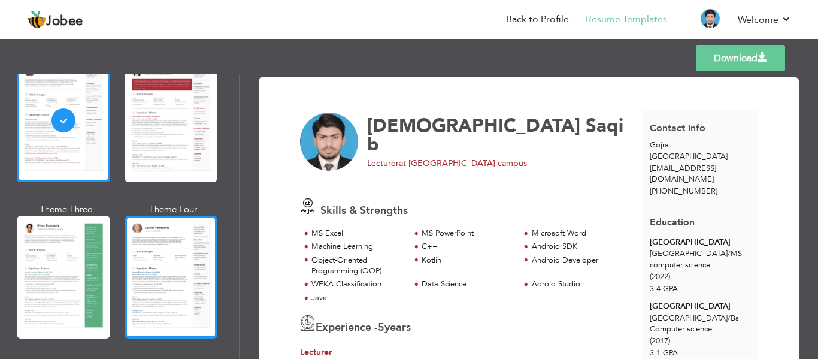
click at [165, 268] on div at bounding box center [170, 276] width 93 height 123
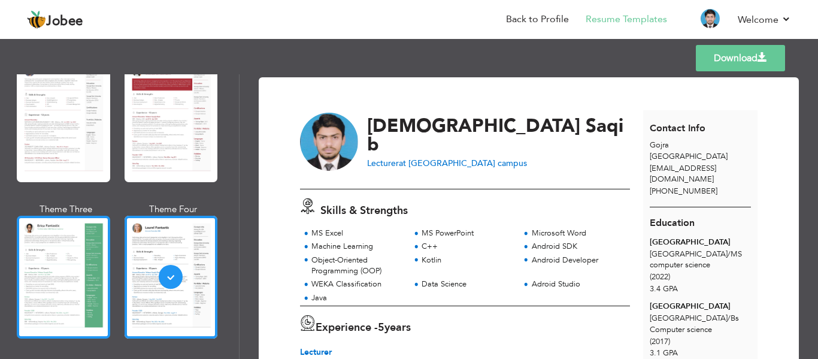
scroll to position [199, 0]
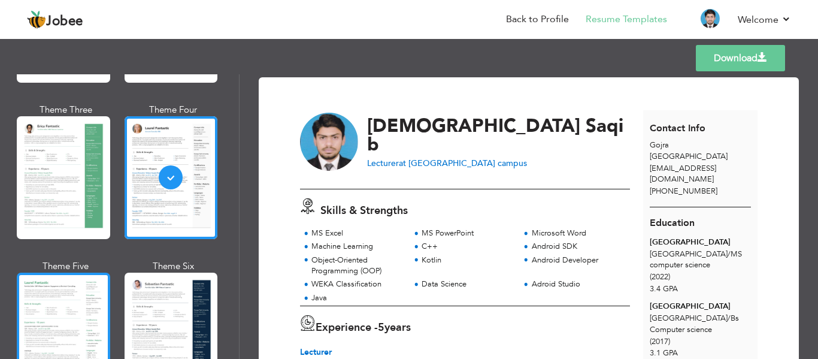
click at [87, 296] on div at bounding box center [63, 333] width 93 height 123
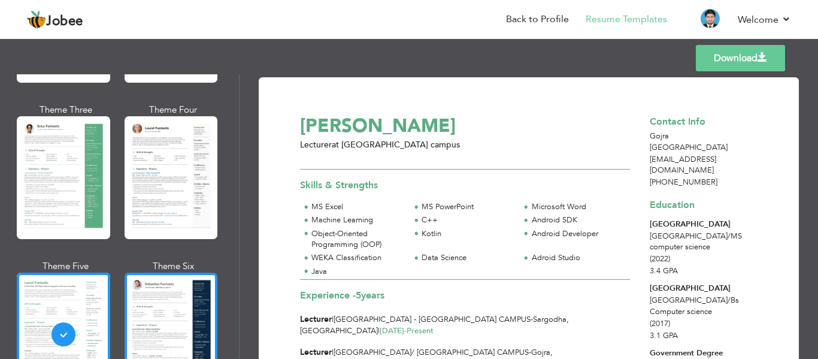
click at [172, 299] on div at bounding box center [170, 333] width 93 height 123
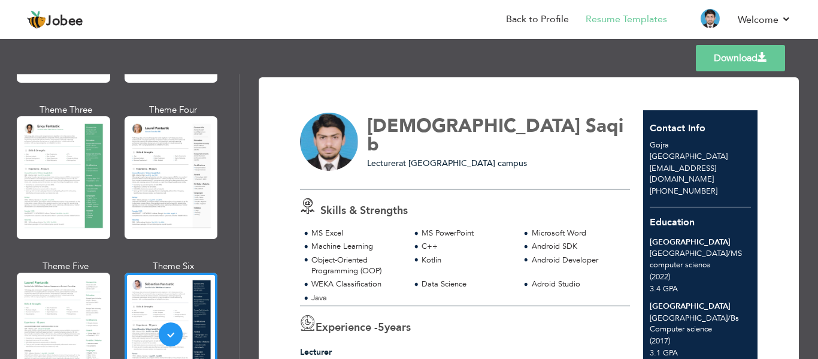
click at [418, 209] on div "Skills & Strengths" at bounding box center [468, 208] width 350 height 20
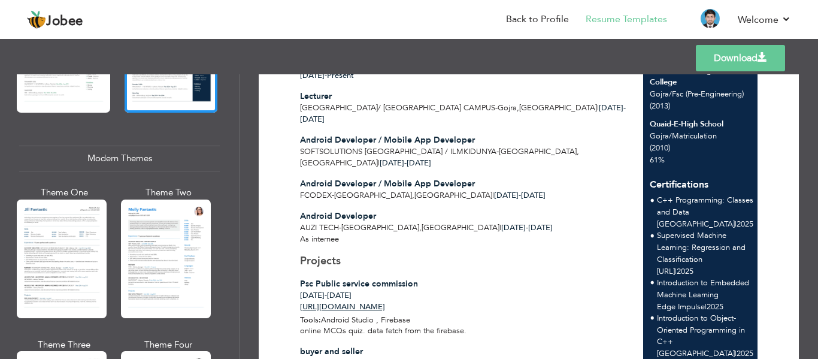
scroll to position [499, 0]
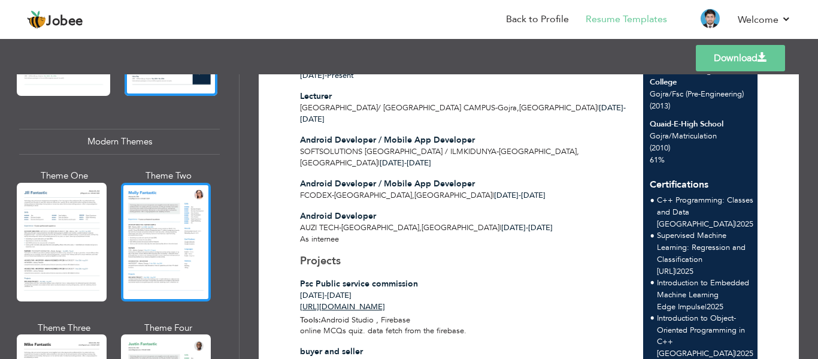
click at [142, 234] on div at bounding box center [166, 242] width 90 height 119
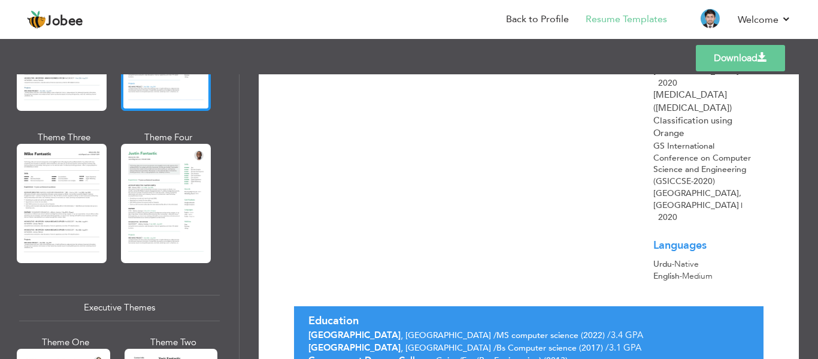
scroll to position [698, 0]
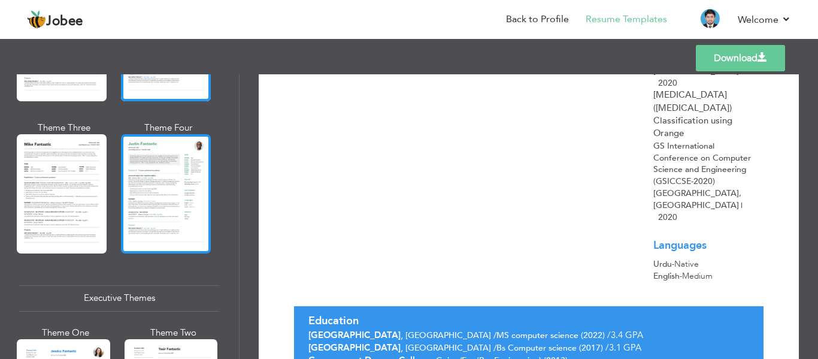
click at [161, 208] on div at bounding box center [166, 193] width 90 height 119
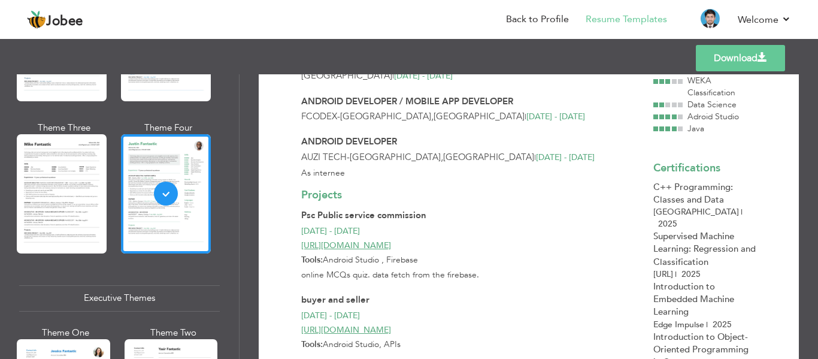
scroll to position [247, 0]
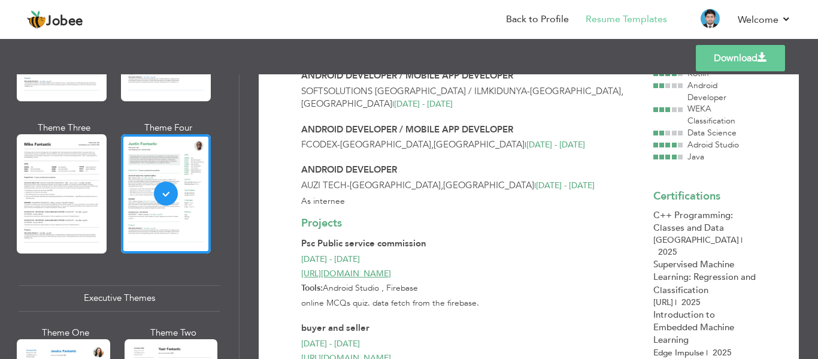
click at [722, 53] on link "Download" at bounding box center [739, 58] width 89 height 26
click at [731, 64] on link "Download" at bounding box center [739, 58] width 89 height 26
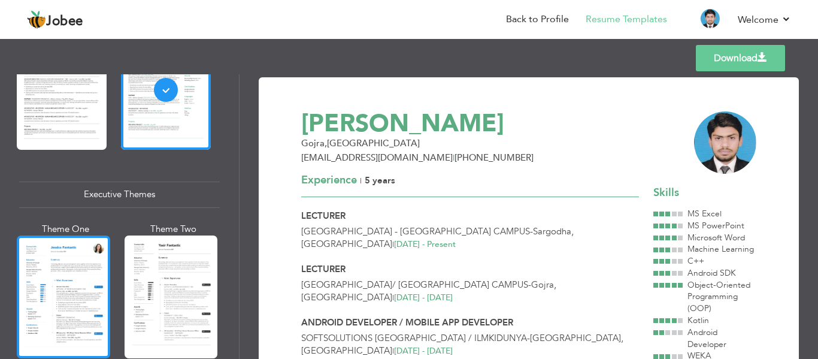
scroll to position [998, 0]
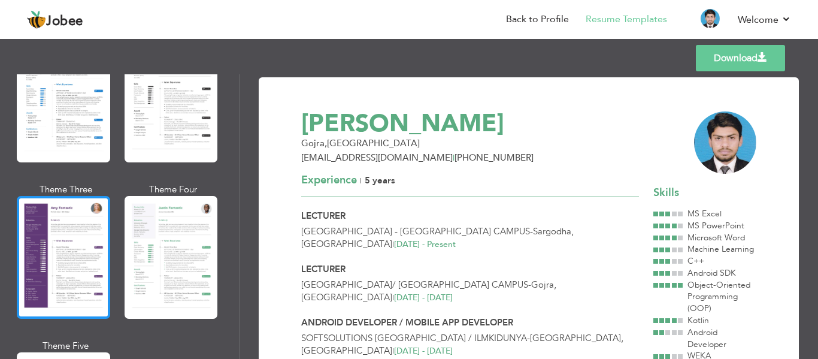
click at [86, 248] on div at bounding box center [63, 257] width 93 height 123
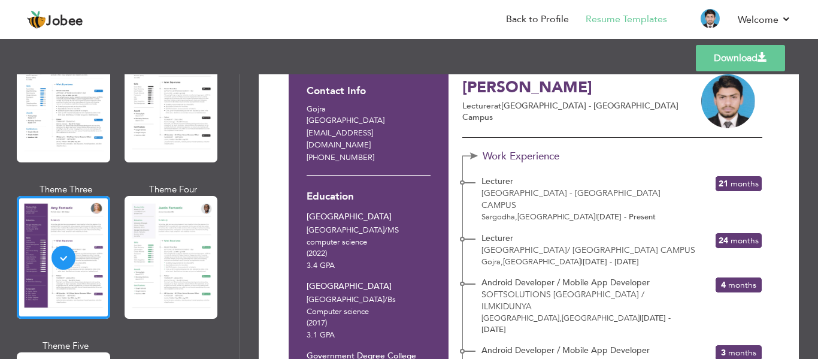
scroll to position [0, 0]
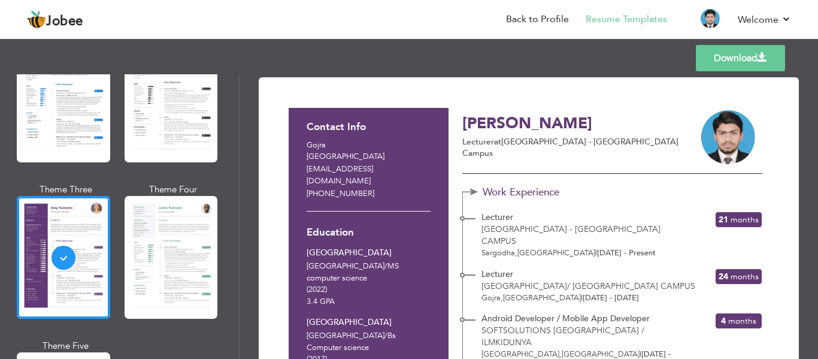
click at [739, 58] on link "Download" at bounding box center [739, 58] width 89 height 26
click at [722, 57] on link "Download" at bounding box center [739, 58] width 89 height 26
click at [767, 63] on link "Download" at bounding box center [739, 58] width 89 height 26
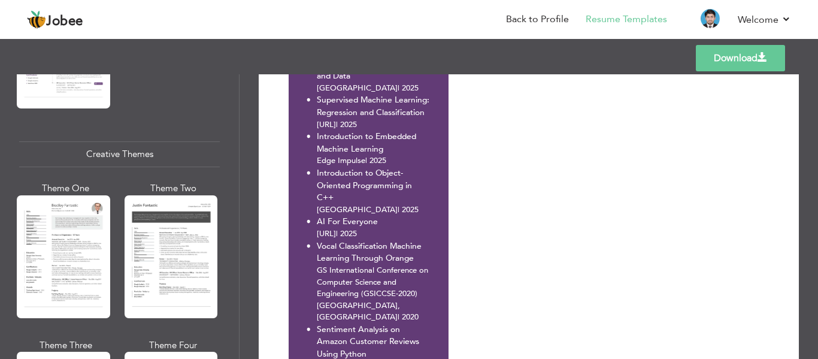
scroll to position [1396, 0]
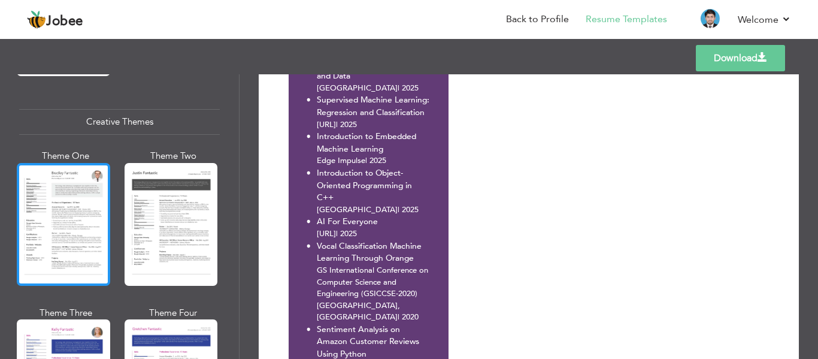
click at [76, 183] on div at bounding box center [63, 224] width 93 height 123
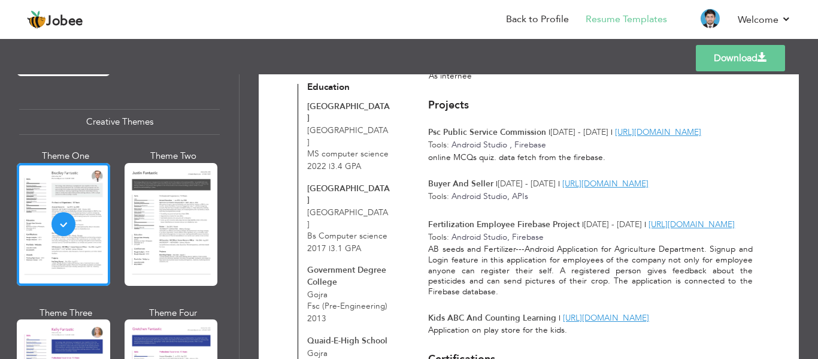
scroll to position [0, 0]
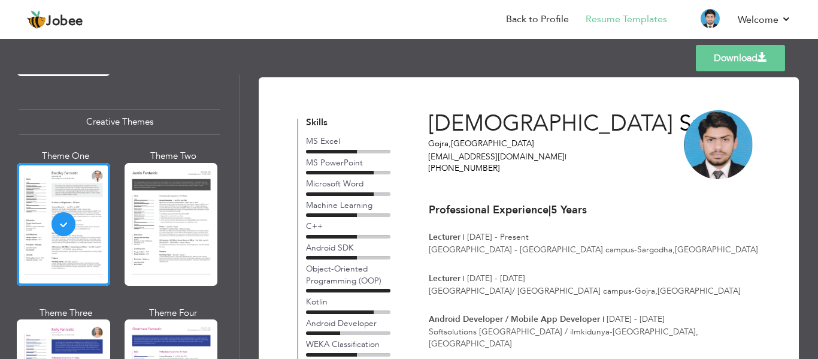
click at [744, 59] on link "Download" at bounding box center [739, 58] width 89 height 26
click at [562, 138] on span "[PERSON_NAME]" at bounding box center [582, 124] width 308 height 32
click at [679, 122] on span "Saqib" at bounding box center [707, 123] width 57 height 31
click at [520, 247] on p "[GEOGRAPHIC_DATA] - [GEOGRAPHIC_DATA] campus - [GEOGRAPHIC_DATA] , [GEOGRAPHIC_…" at bounding box center [594, 249] width 330 height 11
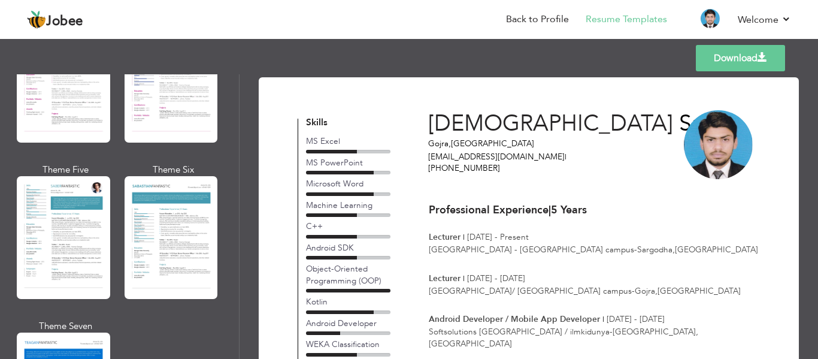
click at [716, 48] on link "Download" at bounding box center [739, 58] width 89 height 26
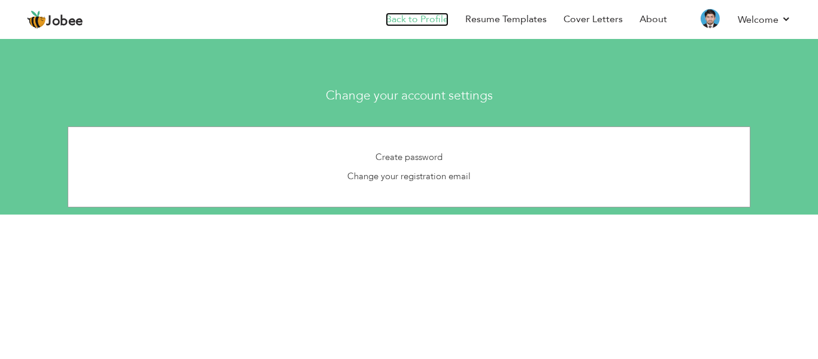
click at [426, 22] on link "Back to Profile" at bounding box center [416, 20] width 63 height 14
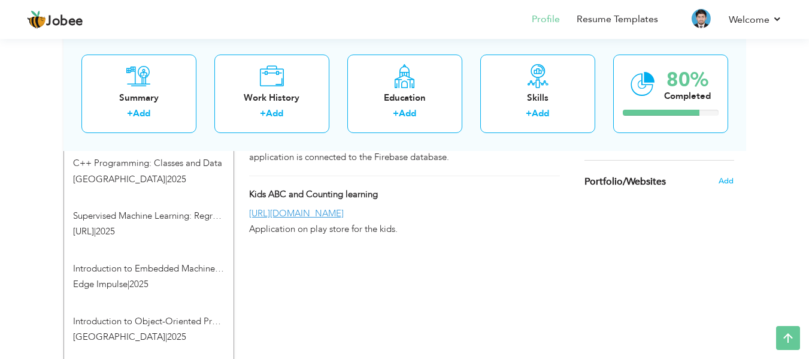
scroll to position [299, 0]
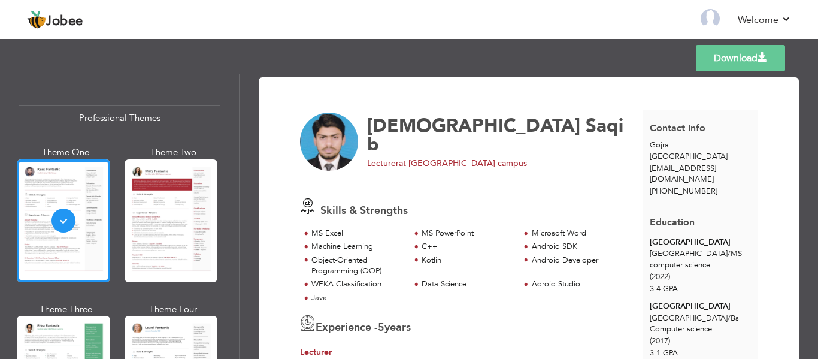
click at [759, 49] on link "Download" at bounding box center [739, 58] width 89 height 26
click at [710, 53] on link "Download" at bounding box center [739, 58] width 89 height 26
click at [754, 59] on link "Download" at bounding box center [739, 58] width 89 height 26
click at [712, 60] on link "Download" at bounding box center [739, 58] width 89 height 26
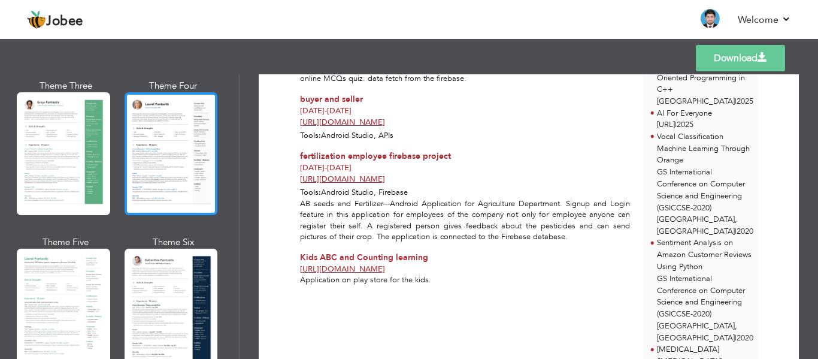
scroll to position [399, 0]
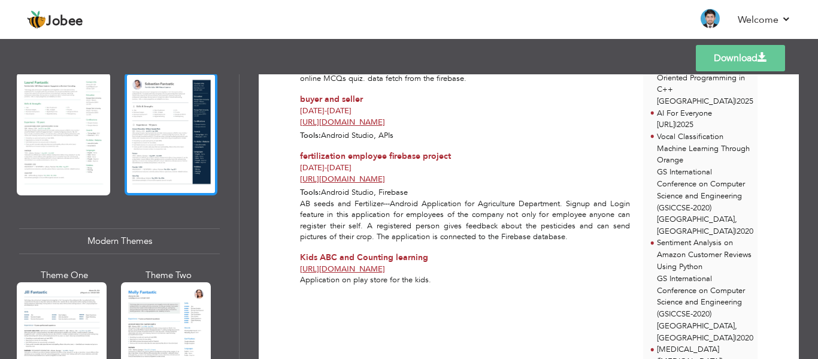
click at [158, 164] on div at bounding box center [170, 133] width 93 height 123
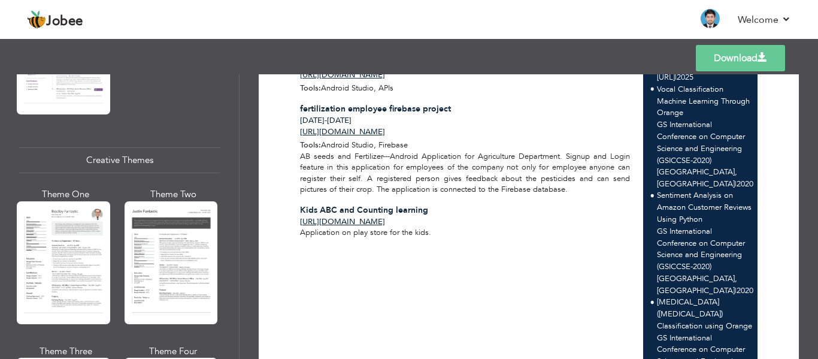
scroll to position [1396, 0]
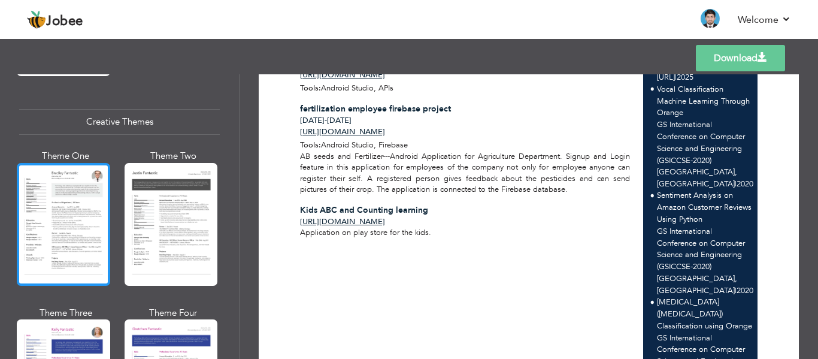
click at [66, 176] on div at bounding box center [63, 224] width 93 height 123
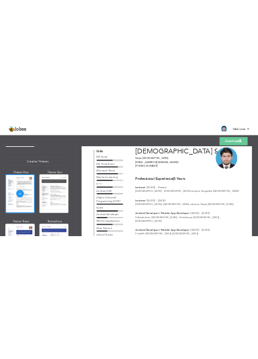
scroll to position [0, 0]
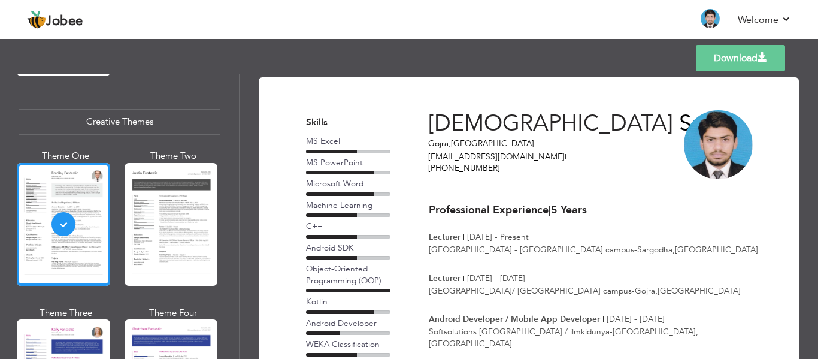
click at [721, 51] on link "Download" at bounding box center [739, 58] width 89 height 26
drag, startPoint x: 476, startPoint y: 59, endPoint x: 537, endPoint y: 353, distance: 300.8
click at [537, 353] on div "Android Developer / Mobile App Developer | May 2021 - Sep 2021 Softsolutions Pa…" at bounding box center [594, 339] width 330 height 53
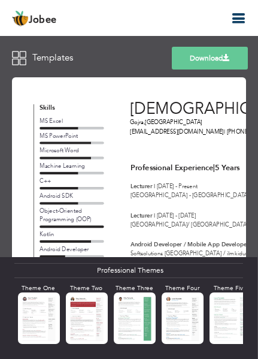
scroll to position [5, 0]
click at [212, 60] on link "Download" at bounding box center [210, 58] width 76 height 23
click at [101, 62] on div "Templates Download" at bounding box center [129, 58] width 258 height 38
click at [69, 55] on span "Templates" at bounding box center [52, 57] width 41 height 13
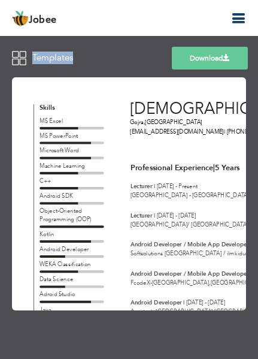
drag, startPoint x: 72, startPoint y: 55, endPoint x: 29, endPoint y: 55, distance: 42.5
click at [29, 55] on div "Templates" at bounding box center [42, 58] width 61 height 14
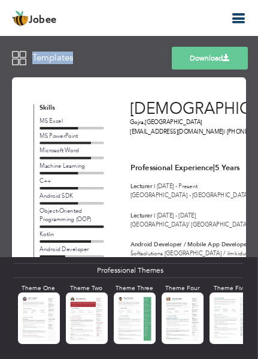
copy span "Templates"
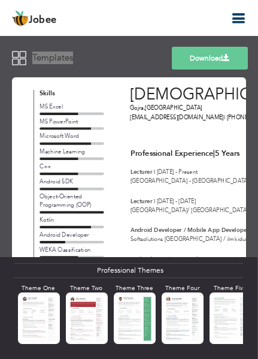
scroll to position [0, 0]
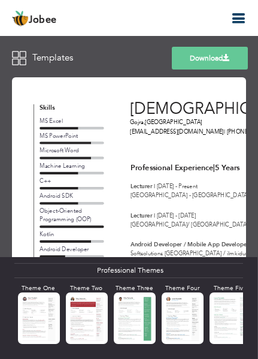
click at [213, 100] on span "[DEMOGRAPHIC_DATA]" at bounding box center [216, 109] width 173 height 22
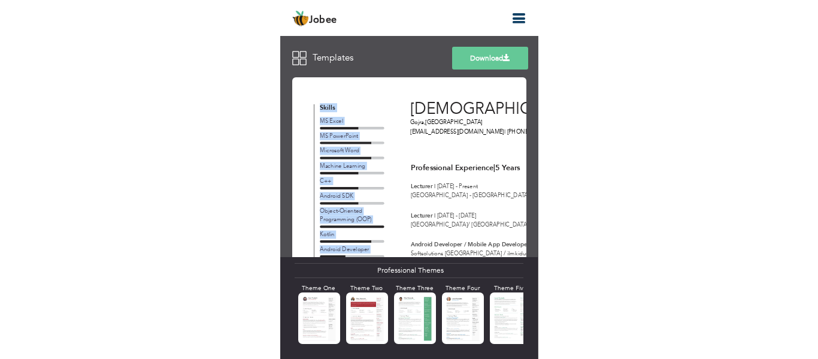
scroll to position [0, 151]
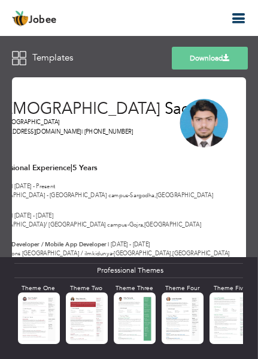
drag, startPoint x: 129, startPoint y: 104, endPoint x: 246, endPoint y: 106, distance: 116.7
click at [246, 106] on div "Download Muhammad Saqib Gojra , Pakistan saqibaliriaz888@gmail.com | +923127490…" at bounding box center [129, 216] width 258 height 284
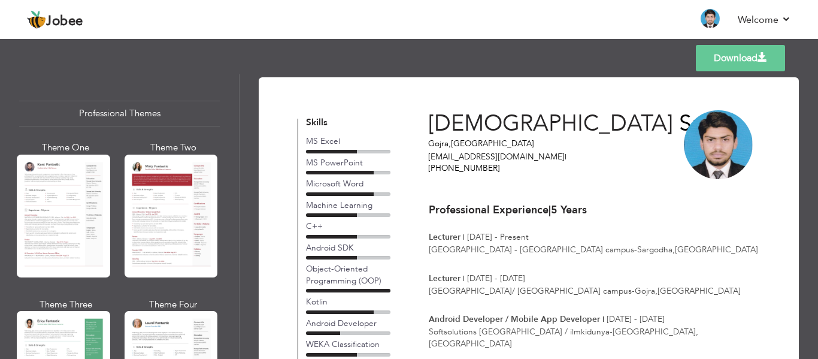
click at [437, 153] on span "saqibaliriaz888@gmail.com |" at bounding box center [497, 156] width 138 height 11
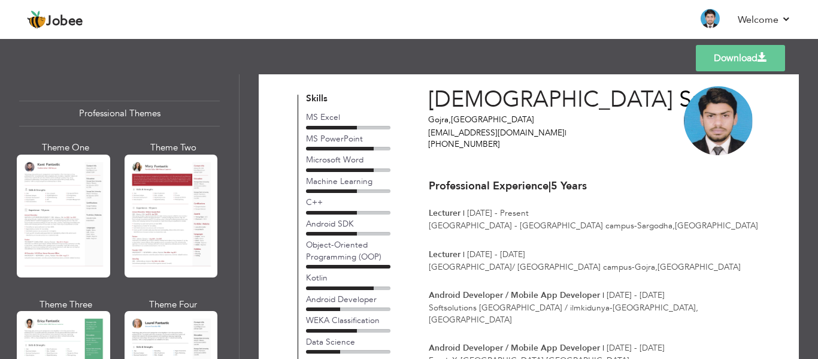
scroll to position [0, 0]
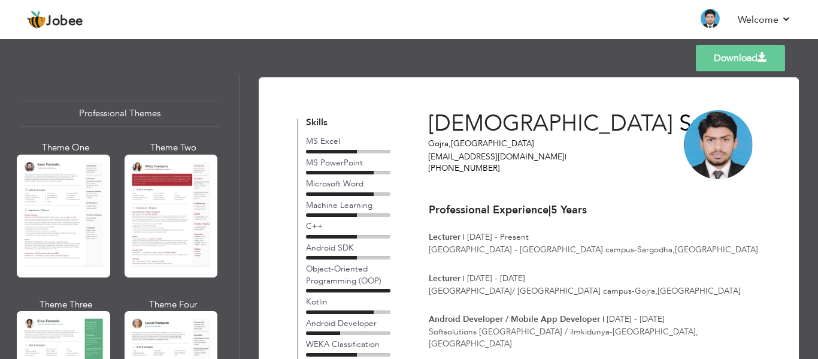
click at [704, 58] on link "Download" at bounding box center [739, 58] width 89 height 26
